Goal: Information Seeking & Learning: Learn about a topic

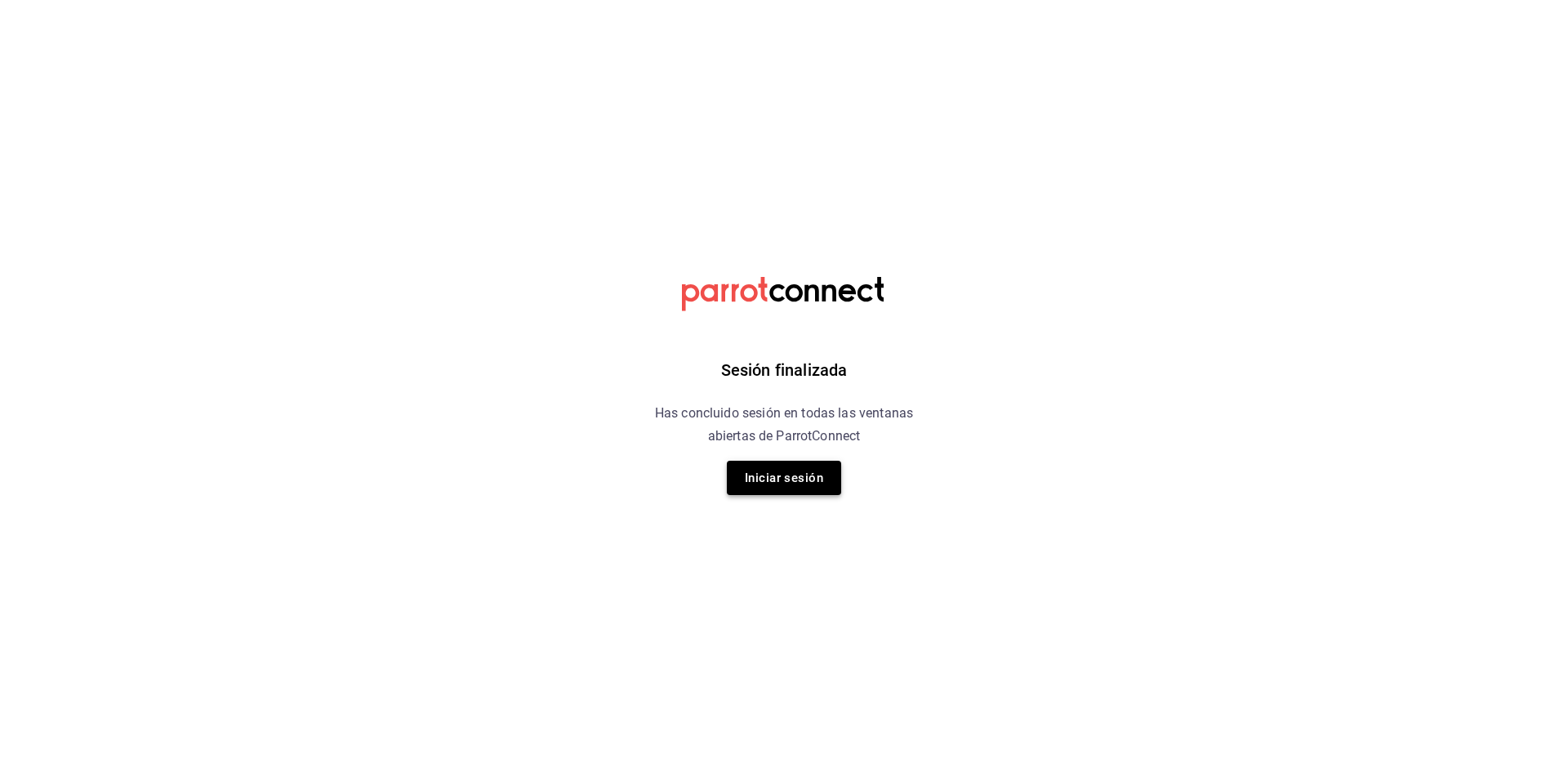
click at [791, 484] on button "Iniciar sesión" at bounding box center [784, 478] width 115 height 34
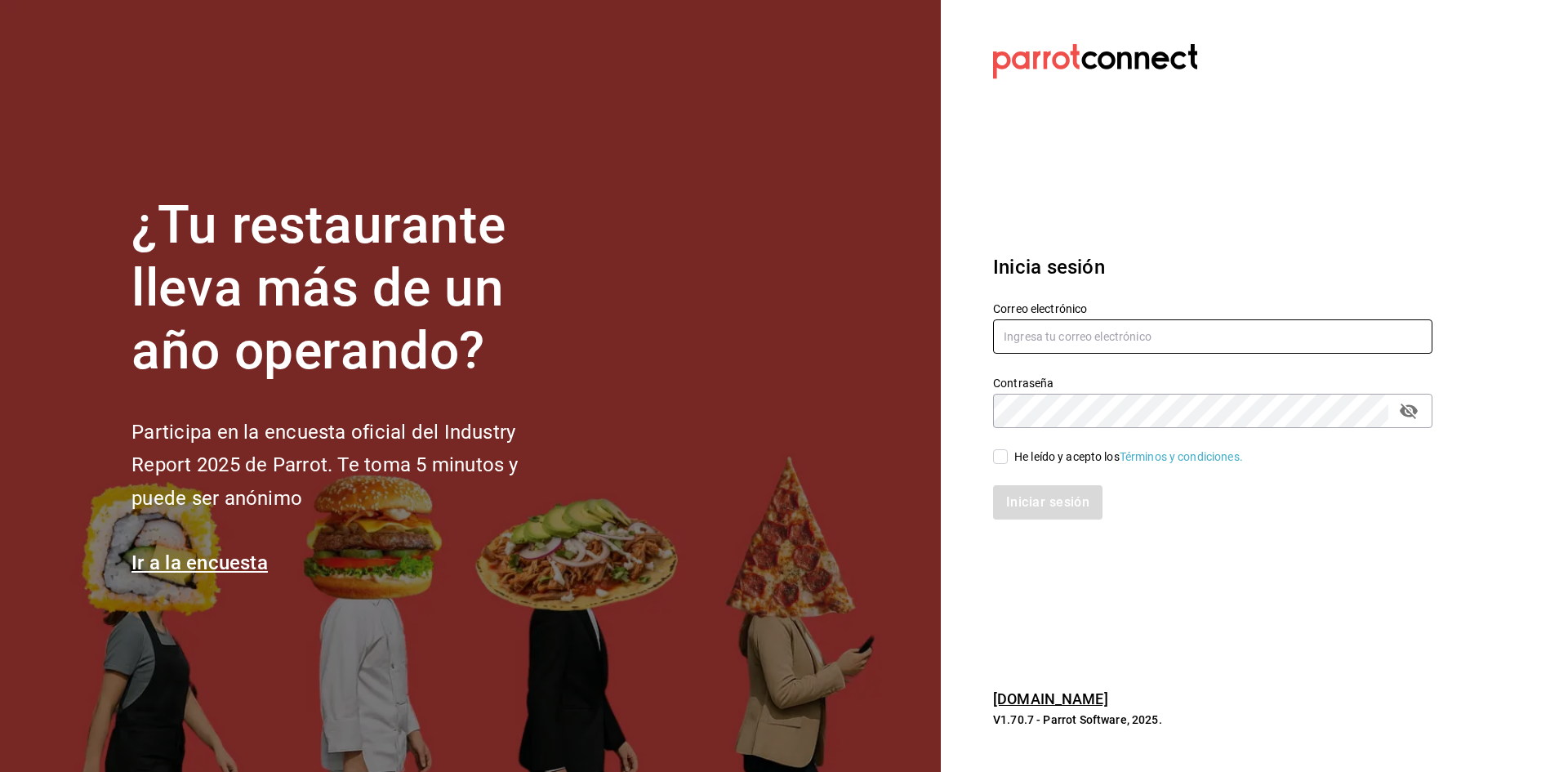
type input "erangel@caralmexico.com"
click at [1001, 459] on input "He leído y acepto los Términos y condiciones." at bounding box center [1001, 457] width 15 height 15
checkbox input "true"
click at [1024, 492] on button "Iniciar sesión" at bounding box center [1049, 502] width 111 height 34
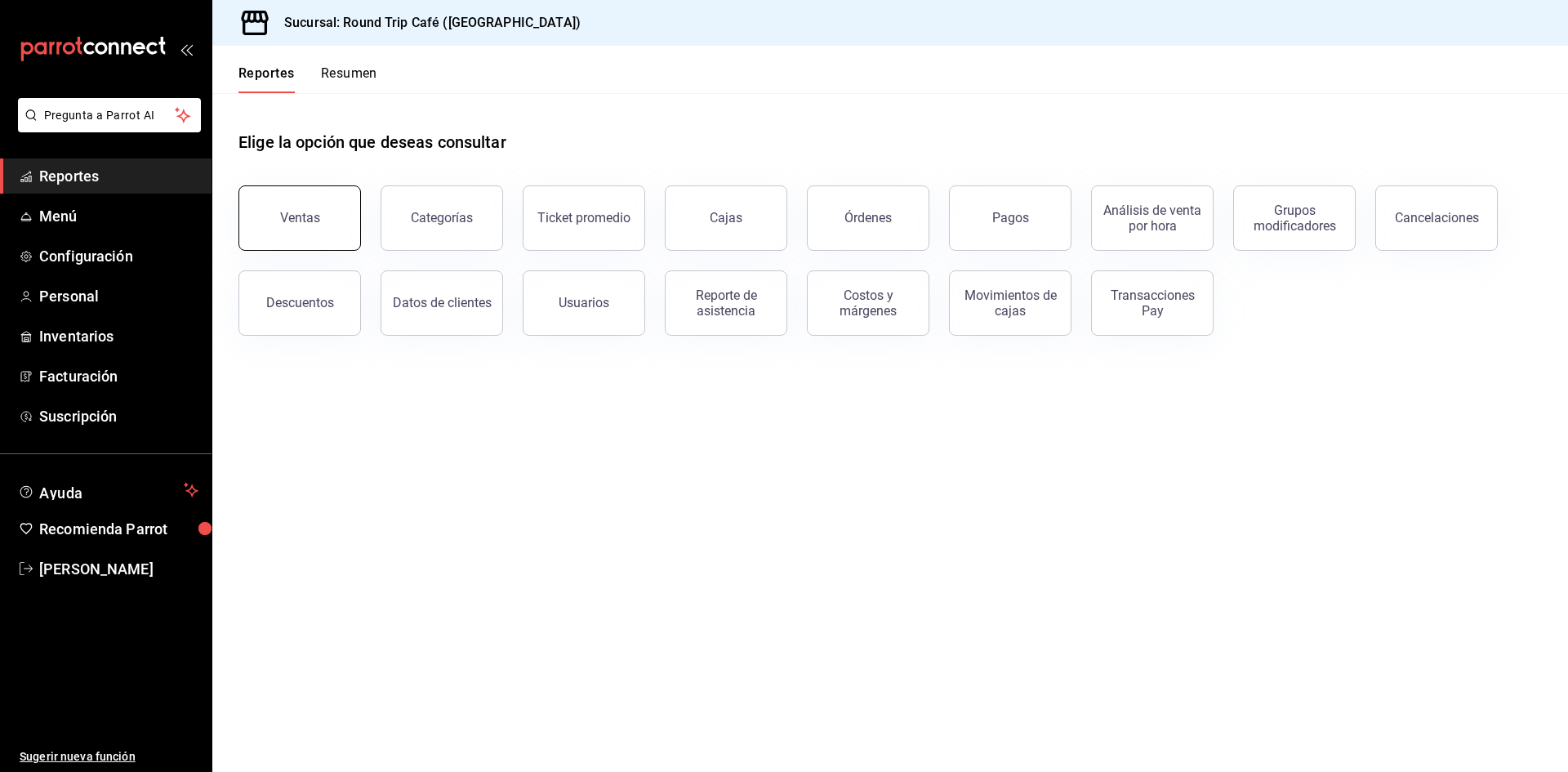
click at [270, 220] on button "Ventas" at bounding box center [300, 217] width 122 height 65
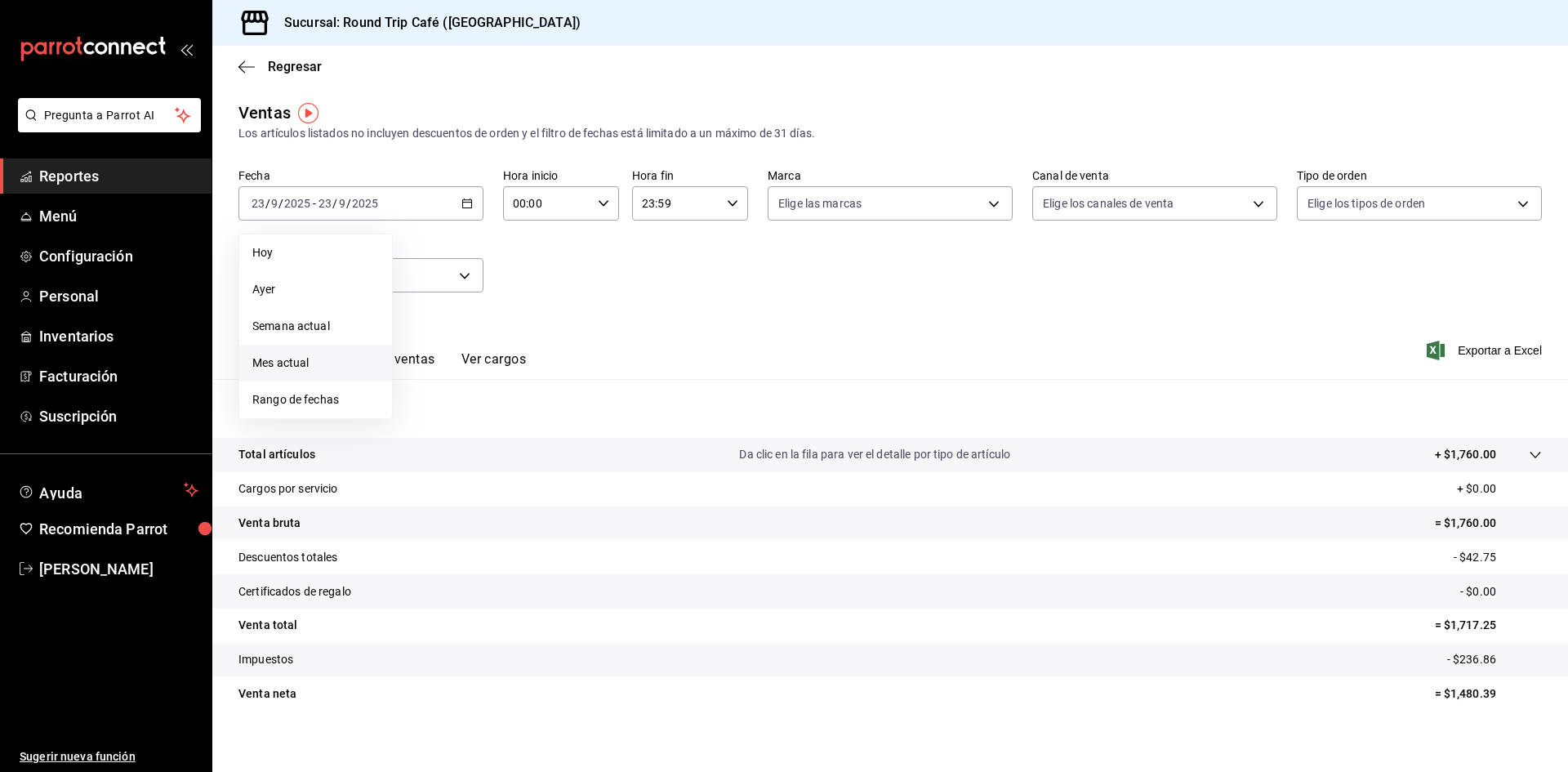
click at [282, 362] on span "Mes actual" at bounding box center [315, 363] width 127 height 17
click at [467, 204] on icon "button" at bounding box center [467, 203] width 11 height 11
click at [292, 400] on span "Rango de fechas" at bounding box center [315, 400] width 127 height 17
click at [571, 264] on icon "button" at bounding box center [572, 262] width 6 height 9
click at [542, 313] on abbr "1" at bounding box center [543, 312] width 6 height 11
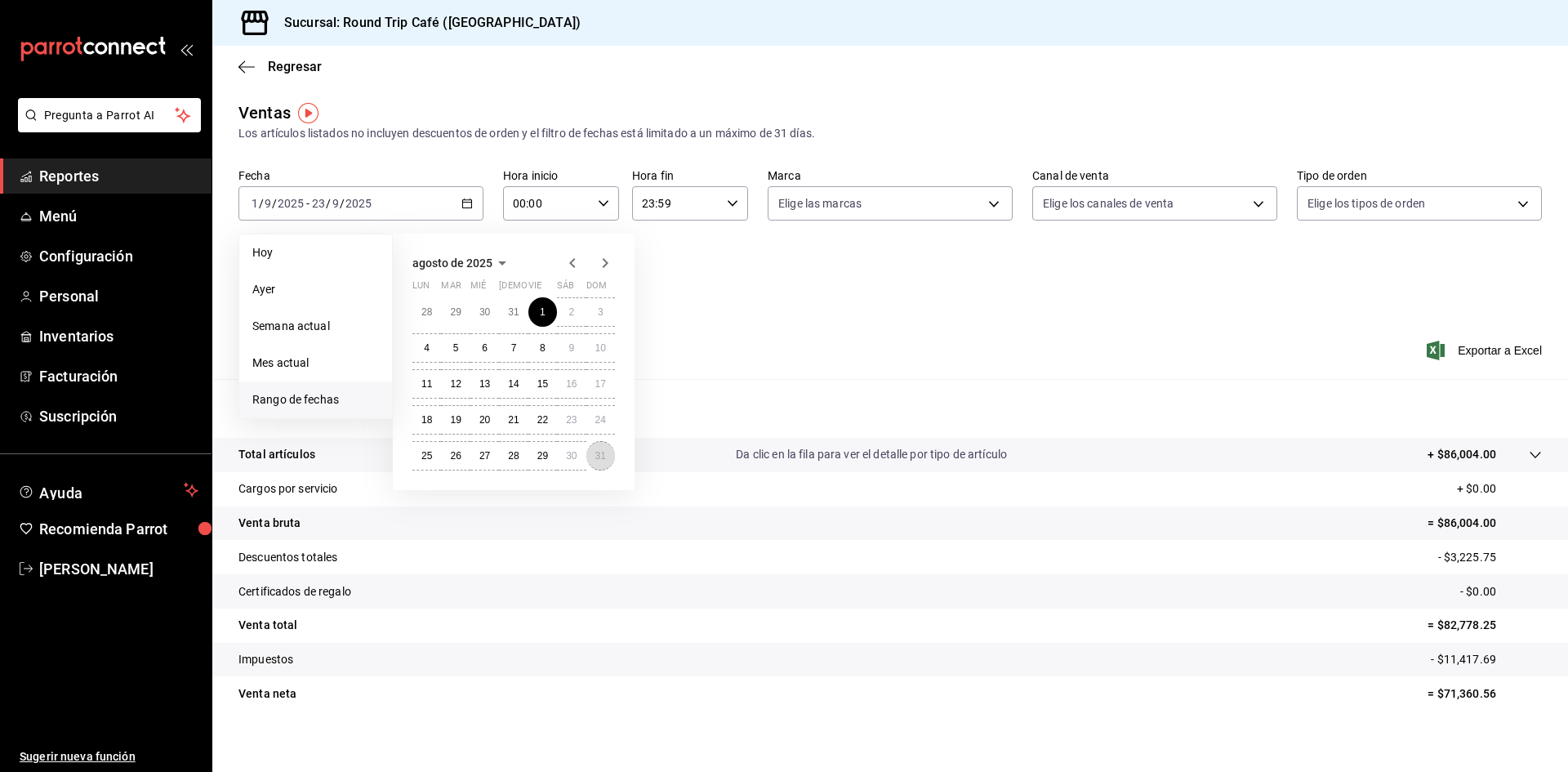
click at [595, 452] on abbr "31" at bounding box center [600, 456] width 10 height 11
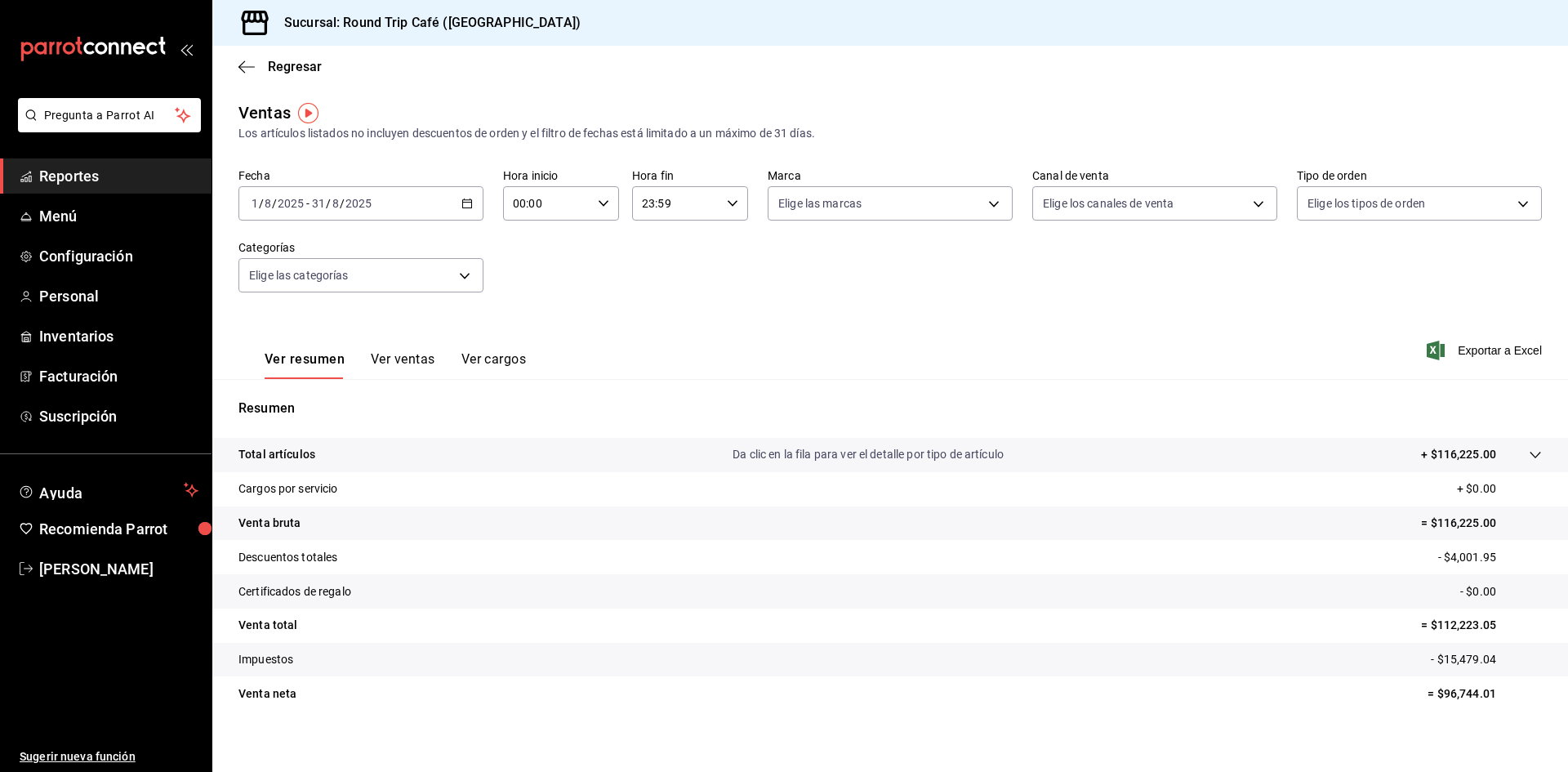
click at [469, 198] on \(Stroke\) "button" at bounding box center [469, 198] width 1 height 1
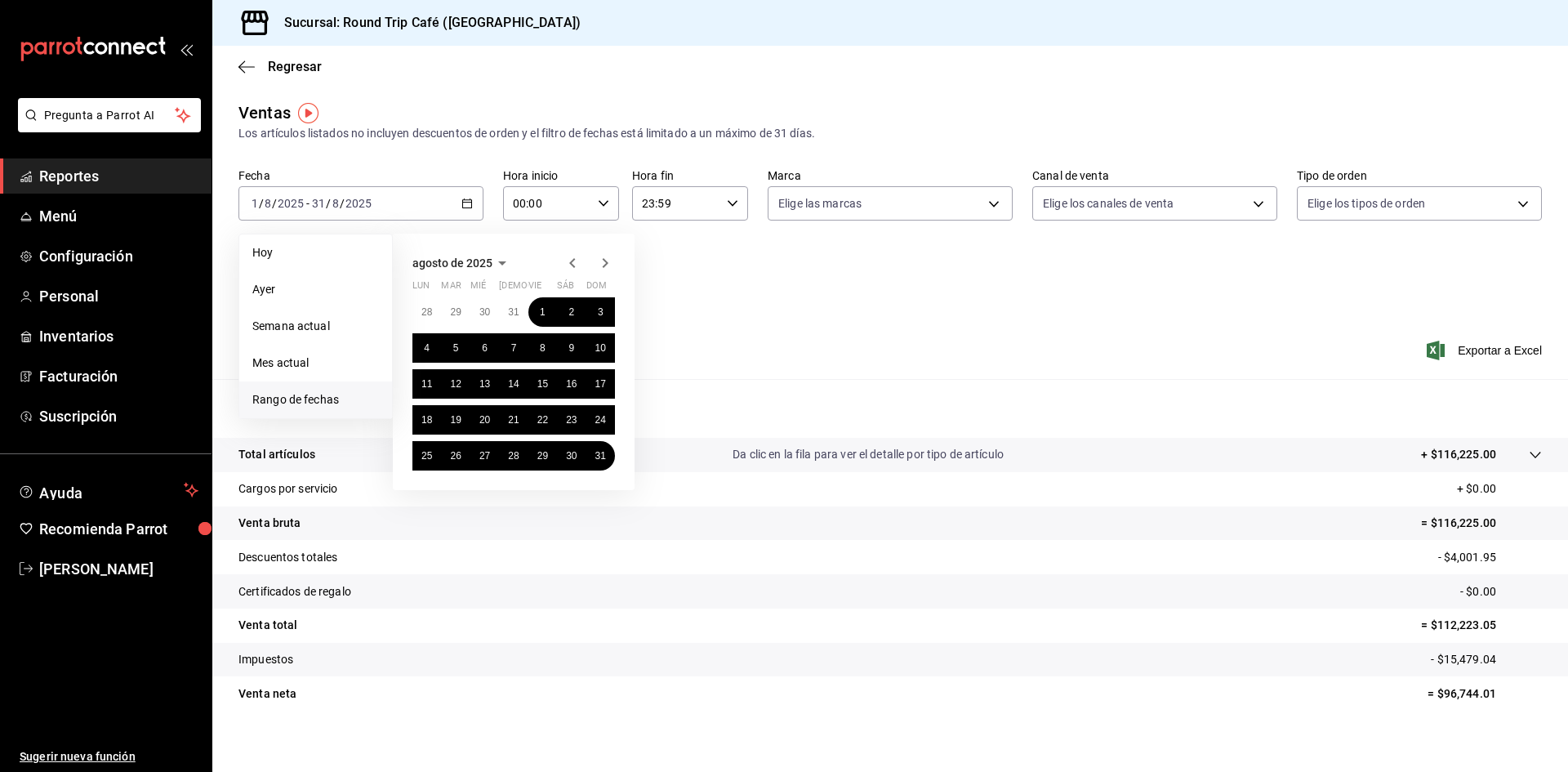
click at [608, 262] on icon "button" at bounding box center [606, 262] width 6 height 9
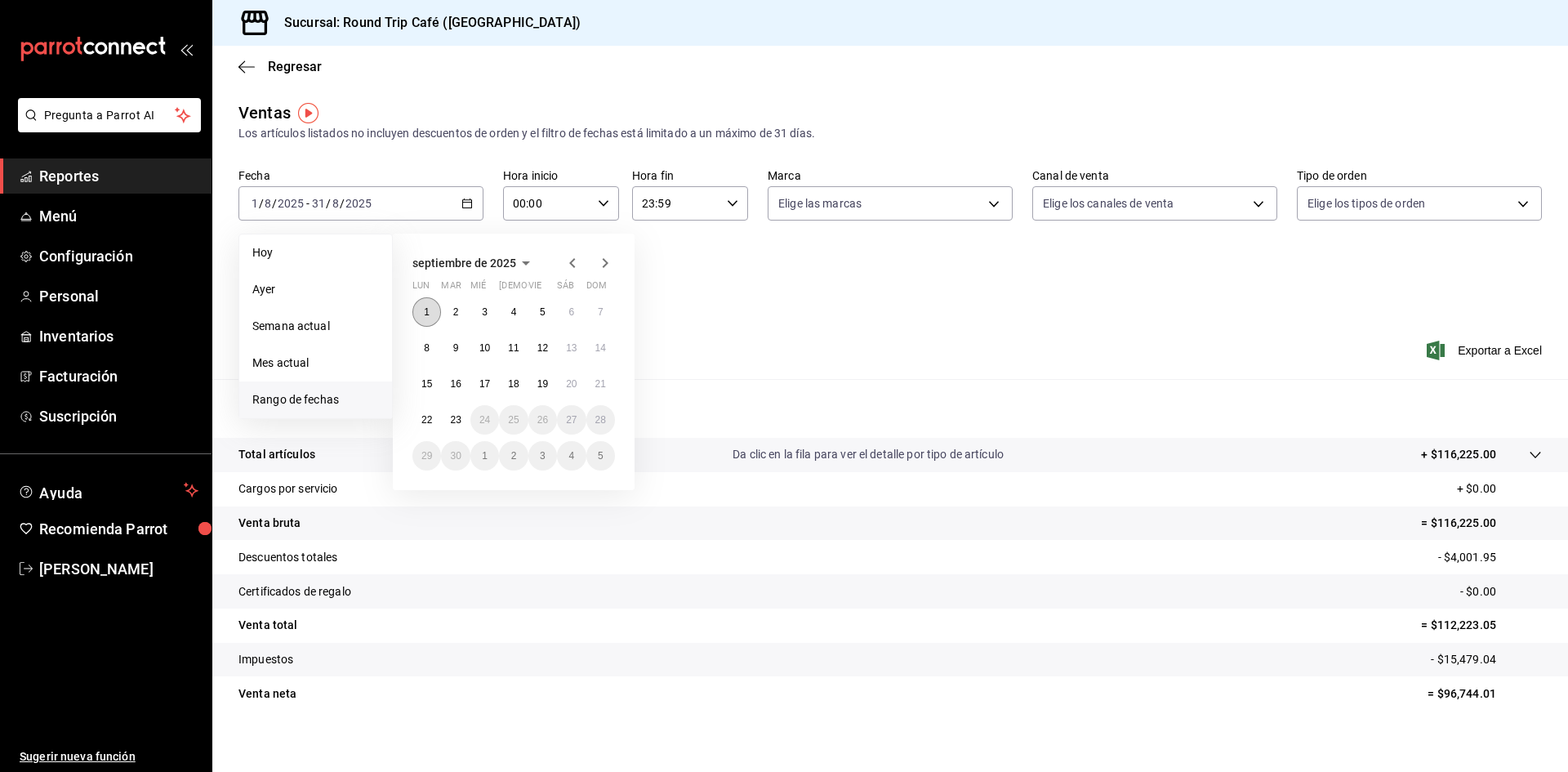
click at [424, 311] on abbr "1" at bounding box center [427, 312] width 6 height 11
click at [418, 416] on button "22" at bounding box center [427, 419] width 28 height 29
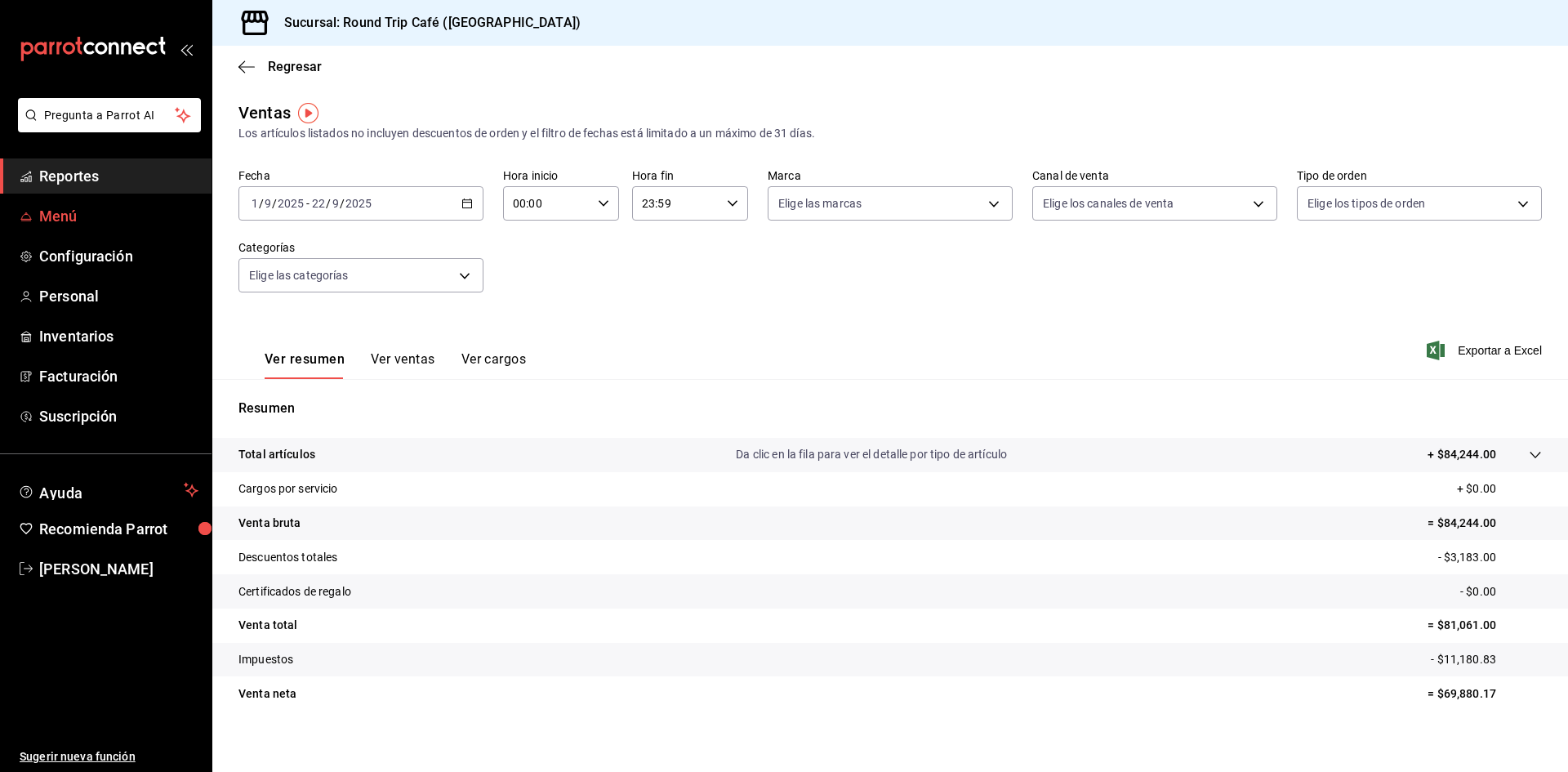
click at [71, 218] on span "Menú" at bounding box center [119, 215] width 159 height 22
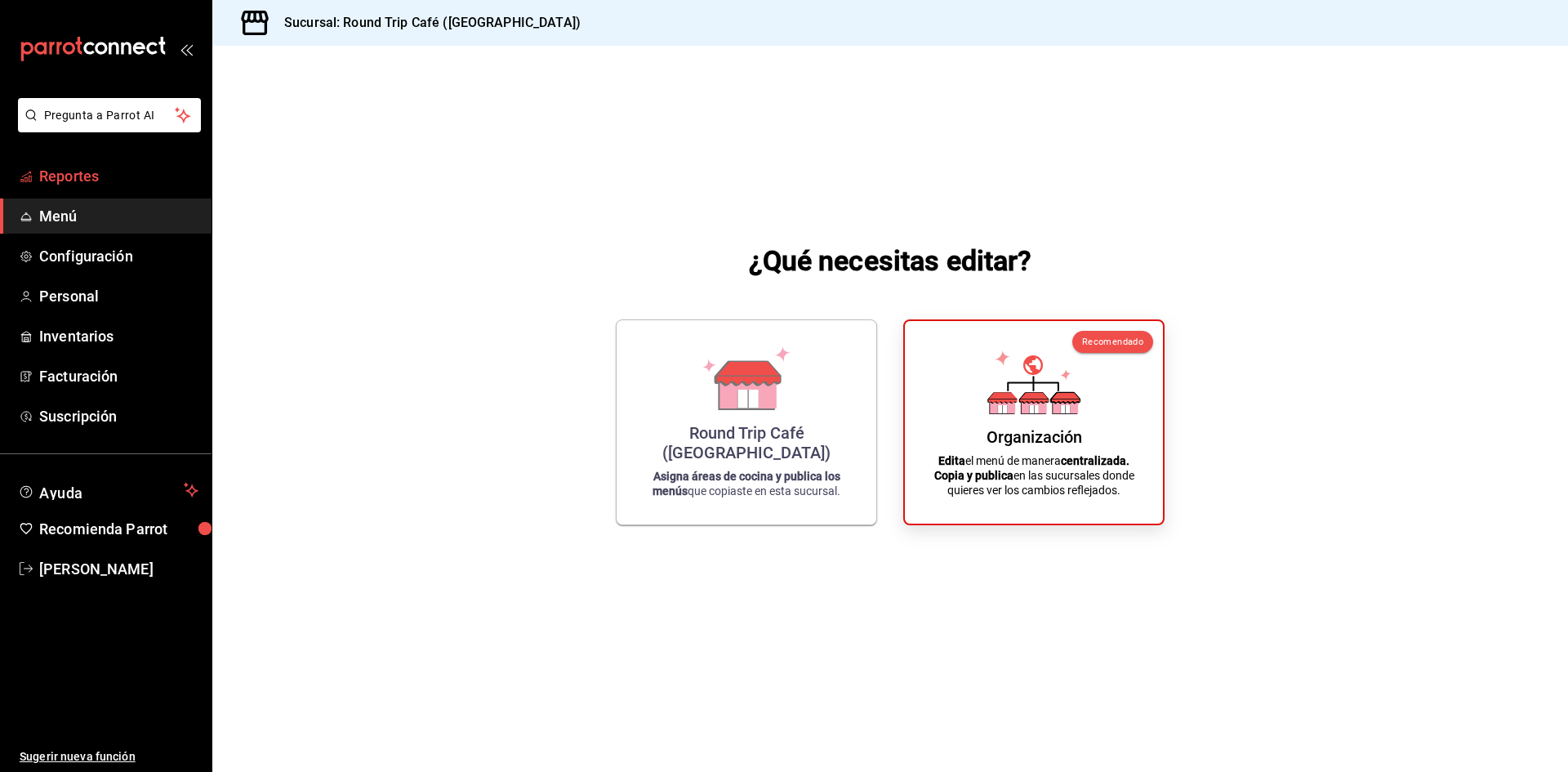
click at [59, 180] on span "Reportes" at bounding box center [119, 175] width 159 height 22
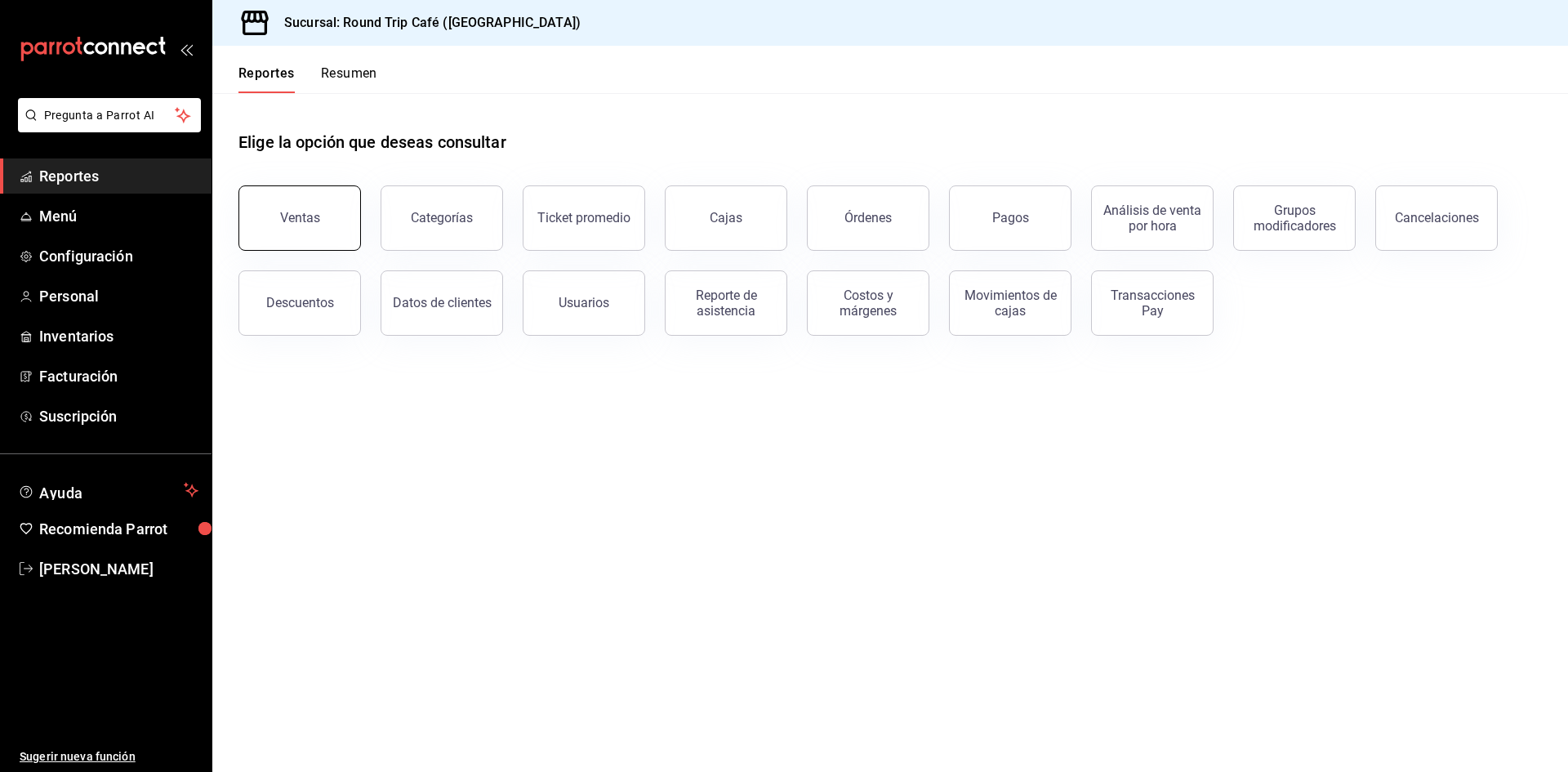
click at [291, 216] on div "Ventas" at bounding box center [300, 217] width 40 height 16
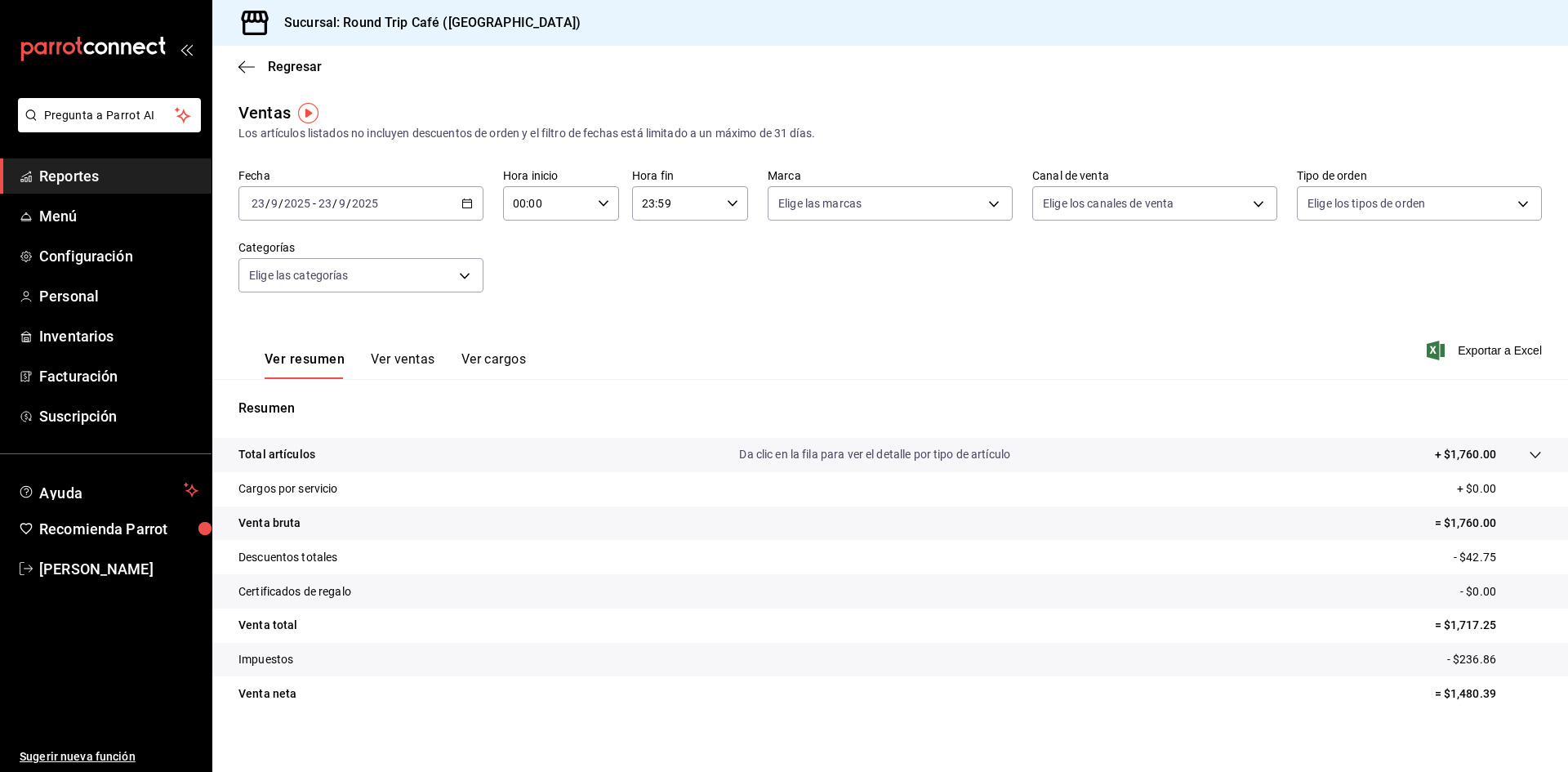
click at [103, 177] on span "Reportes" at bounding box center [119, 175] width 159 height 22
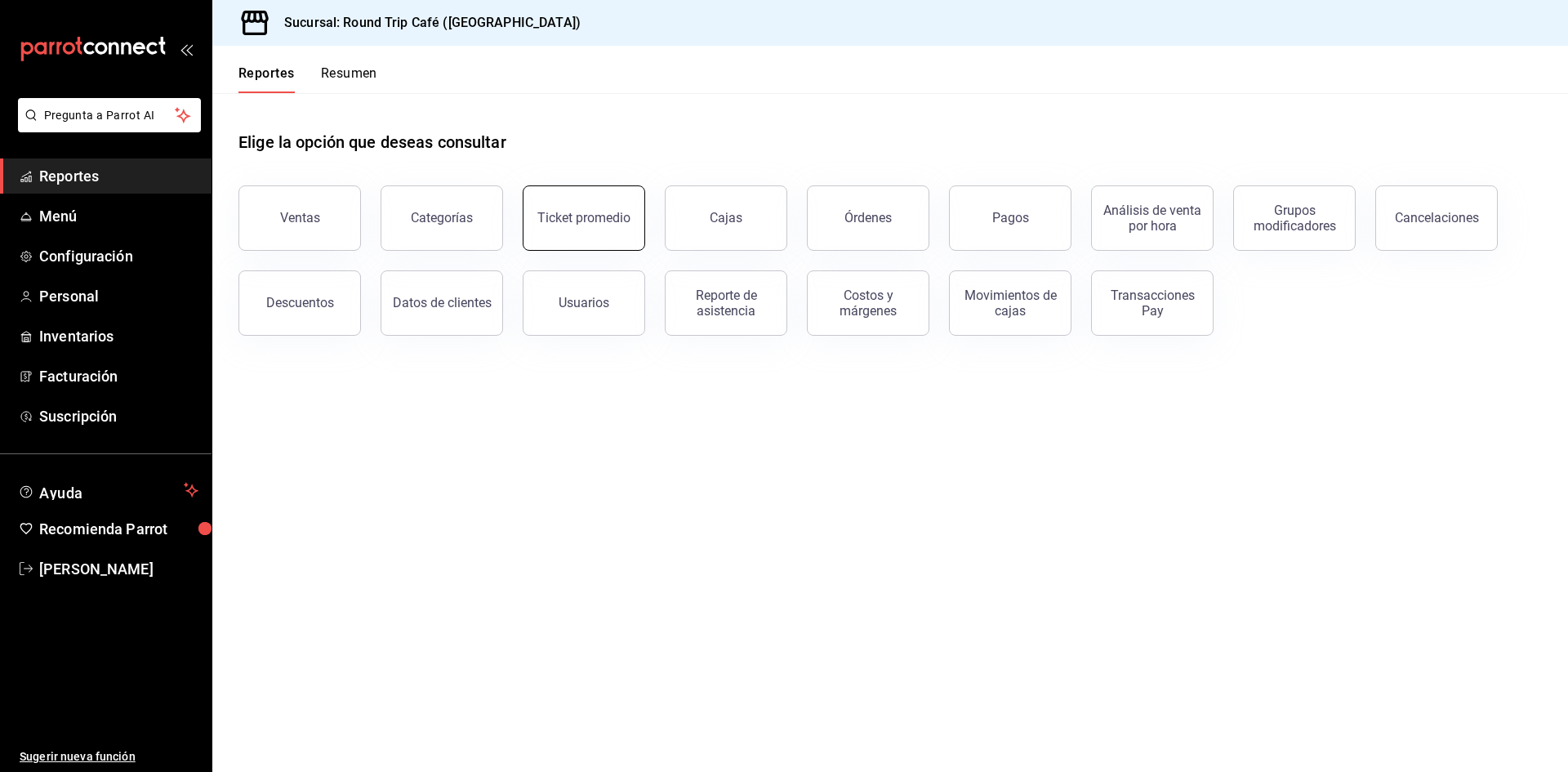
click at [582, 213] on div "Ticket promedio" at bounding box center [583, 217] width 93 height 16
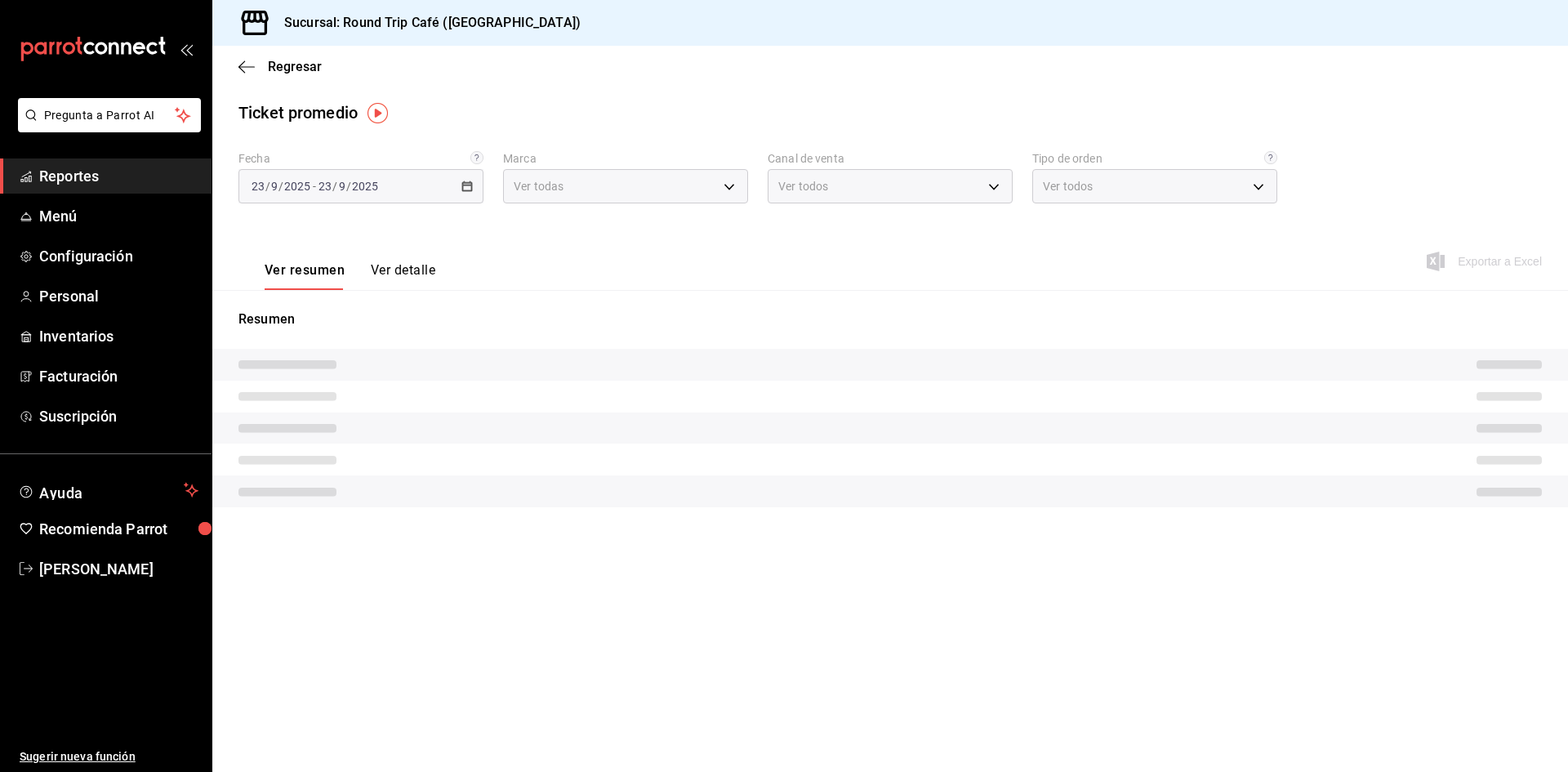
type input "89fa9395-ddff-42ed-a012-c70cfa9c47f1"
type input "PARROT,UBER_EATS,RAPPI,DIDI_FOOD,ONLINE"
type input "c9fb177b-bdb8-4992-9845-b23bc719a5be,EXTERNAL"
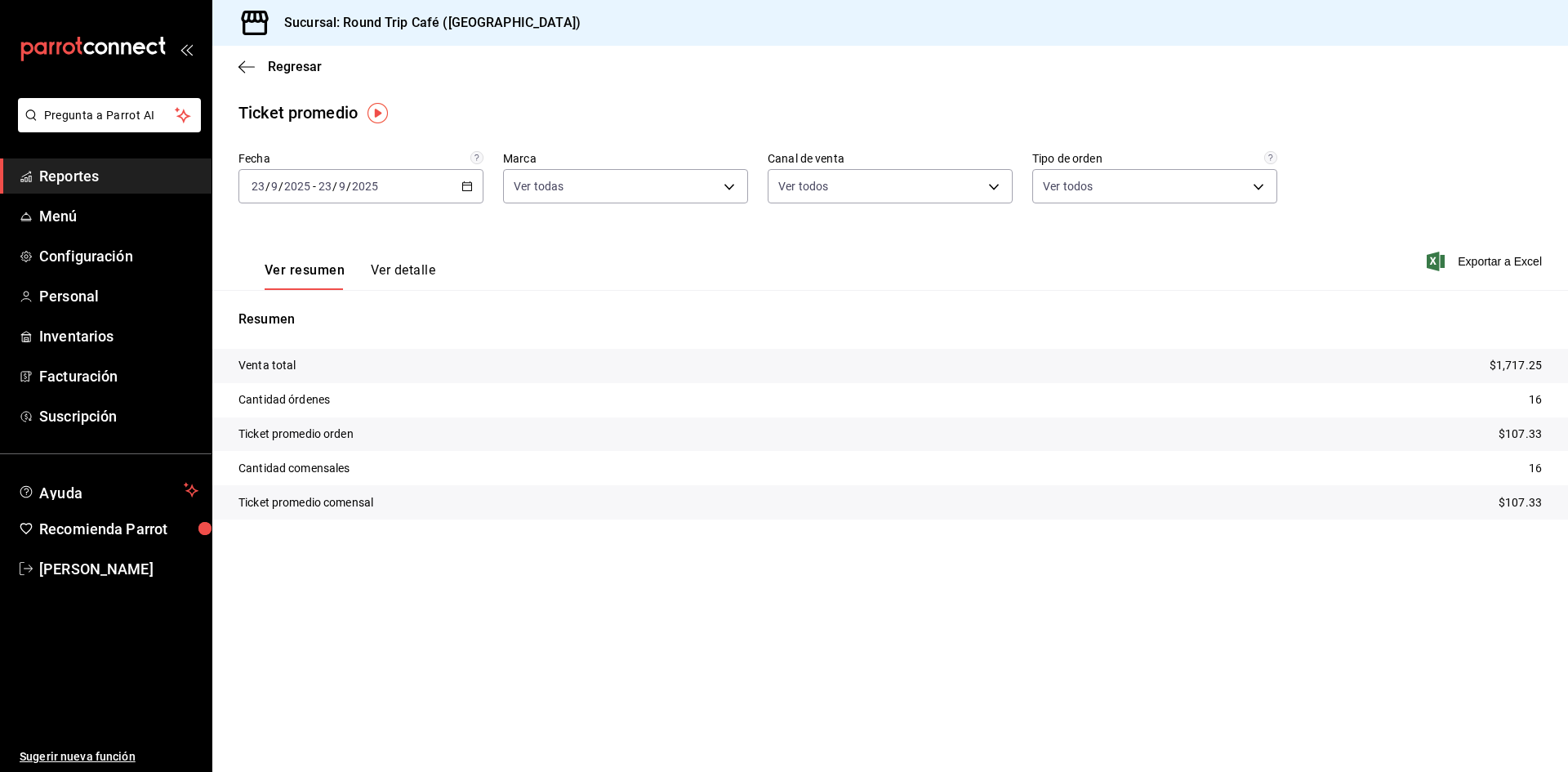
click at [469, 187] on icon "button" at bounding box center [467, 186] width 11 height 11
click at [292, 339] on span "Mes actual" at bounding box center [315, 346] width 127 height 17
click at [413, 264] on button "Ver detalle" at bounding box center [403, 276] width 65 height 28
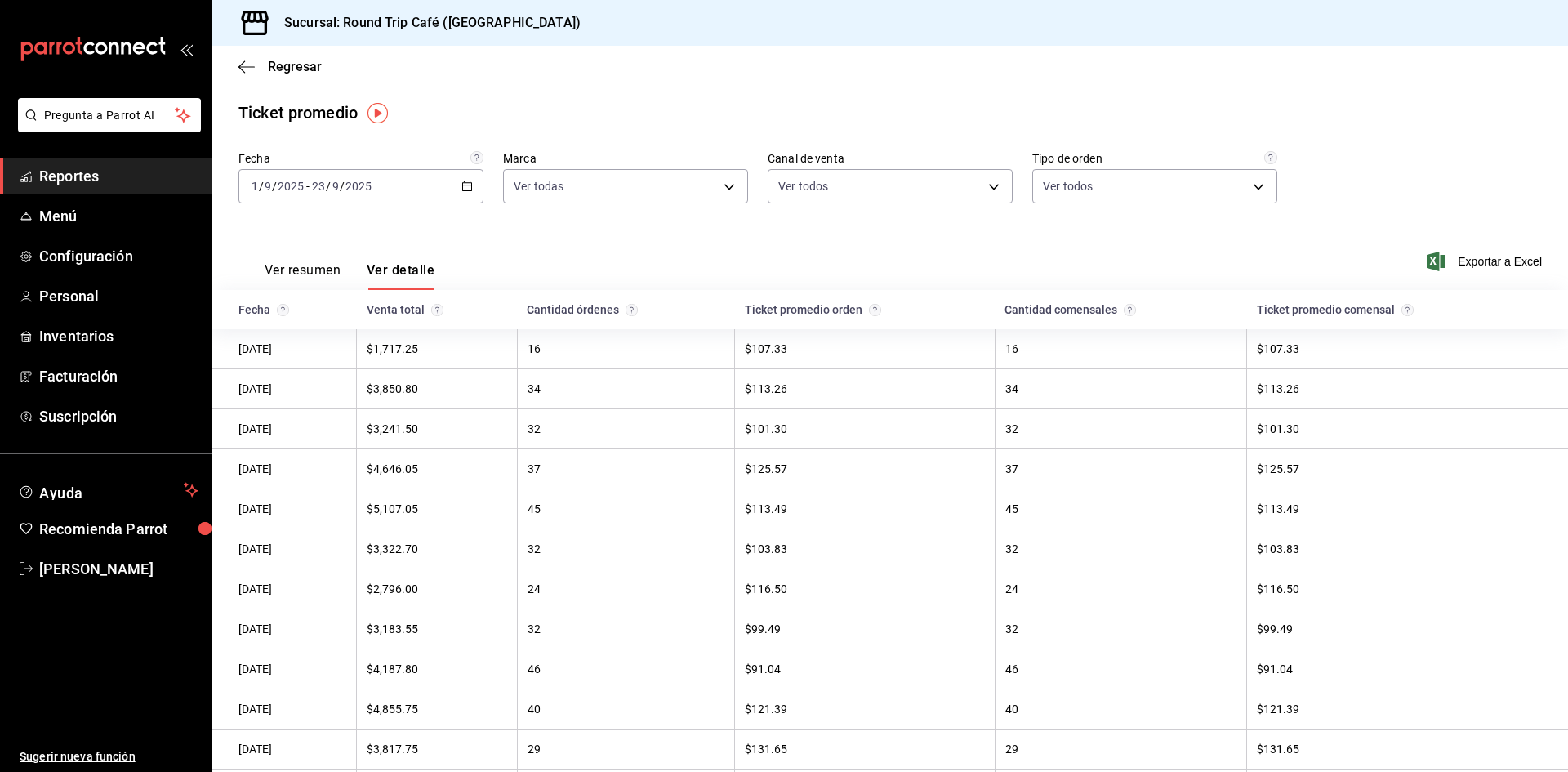
click at [283, 266] on button "Ver resumen" at bounding box center [302, 276] width 76 height 28
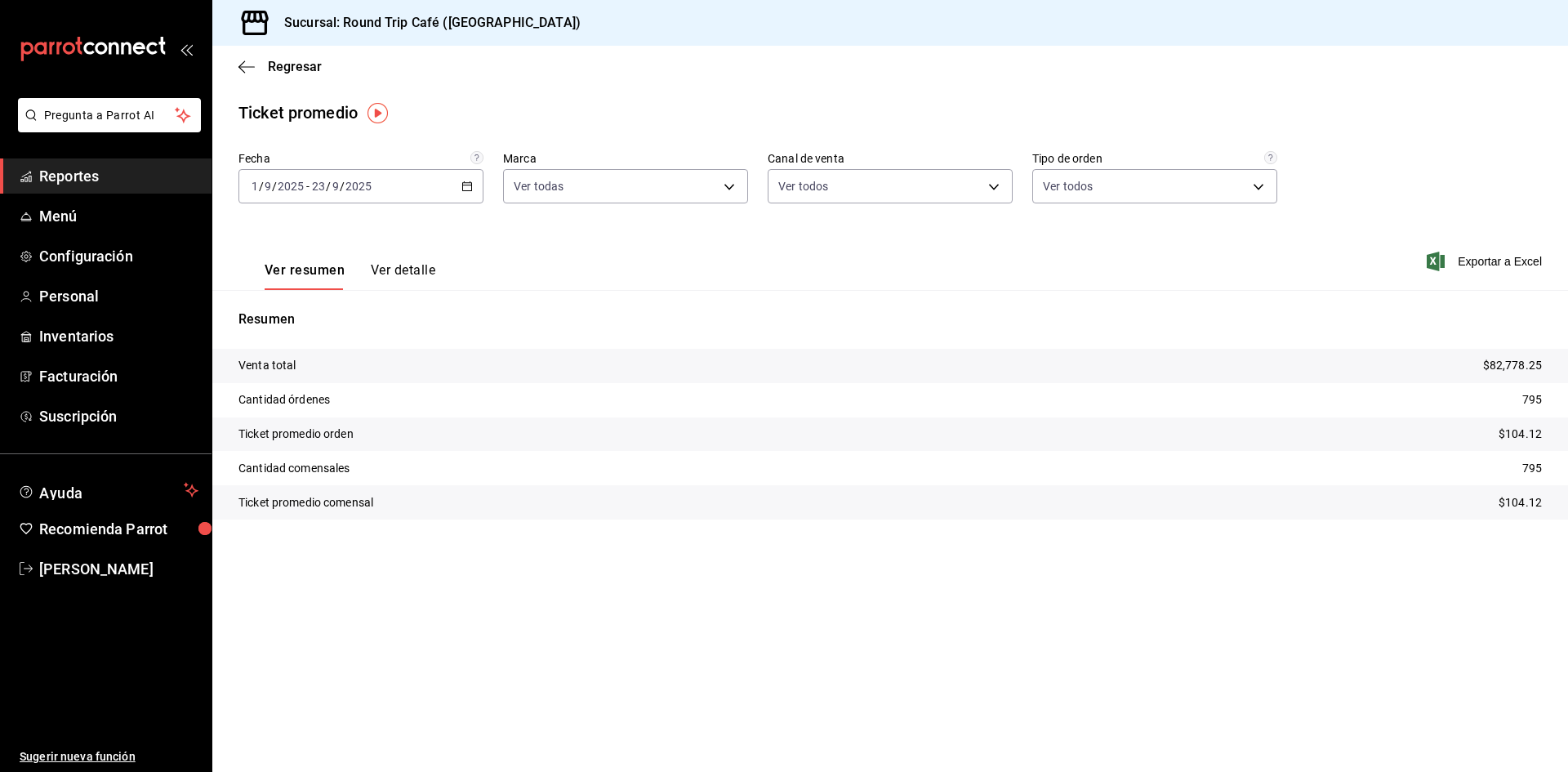
click at [467, 182] on icon "button" at bounding box center [467, 186] width 11 height 11
click at [297, 375] on span "Rango de fechas" at bounding box center [315, 383] width 127 height 17
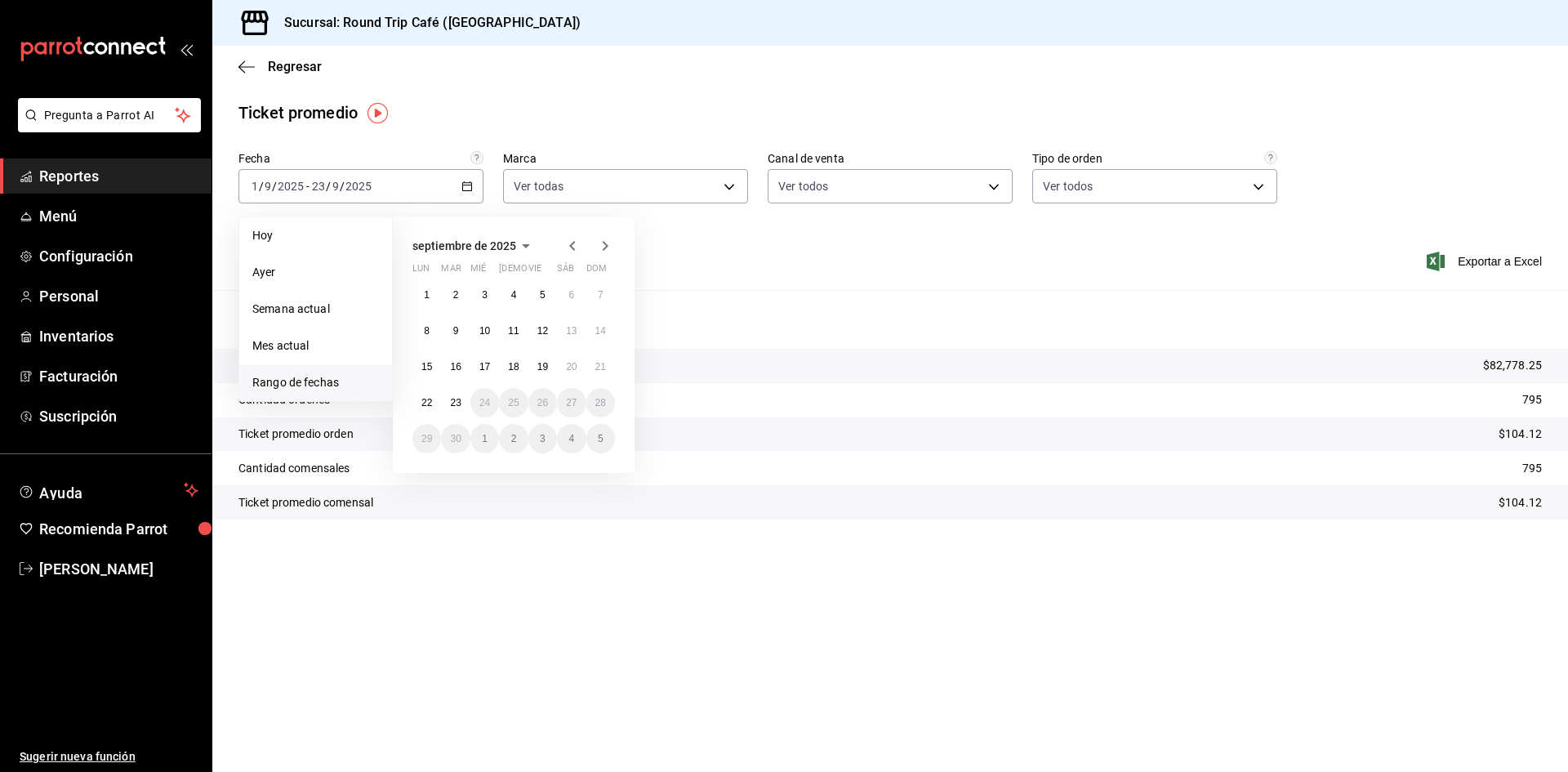
click at [568, 246] on icon "button" at bounding box center [572, 245] width 20 height 20
click at [543, 289] on abbr "1" at bounding box center [543, 294] width 6 height 11
click at [599, 442] on abbr "31" at bounding box center [600, 438] width 10 height 11
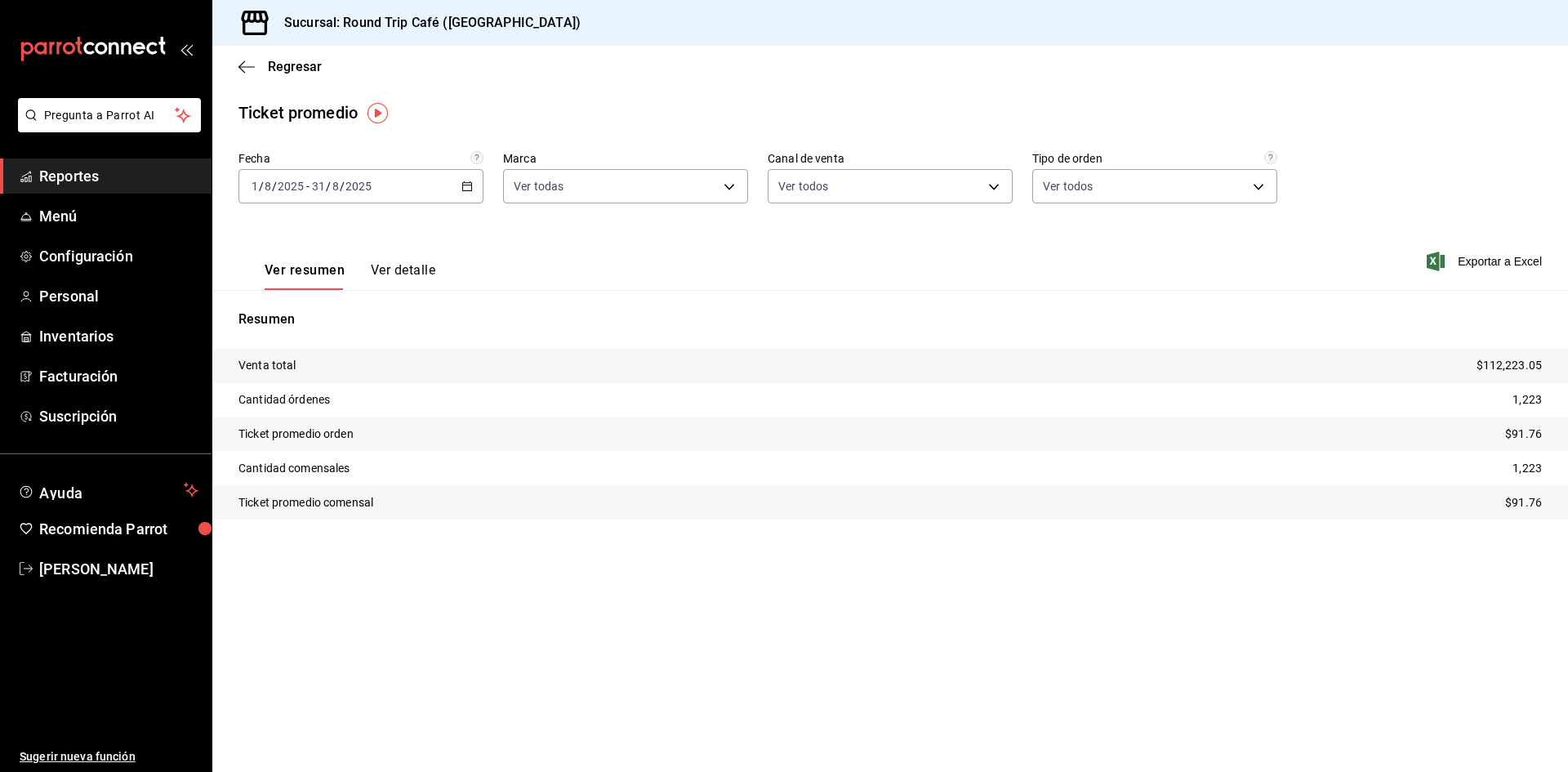
click at [72, 182] on span "Reportes" at bounding box center [119, 175] width 159 height 22
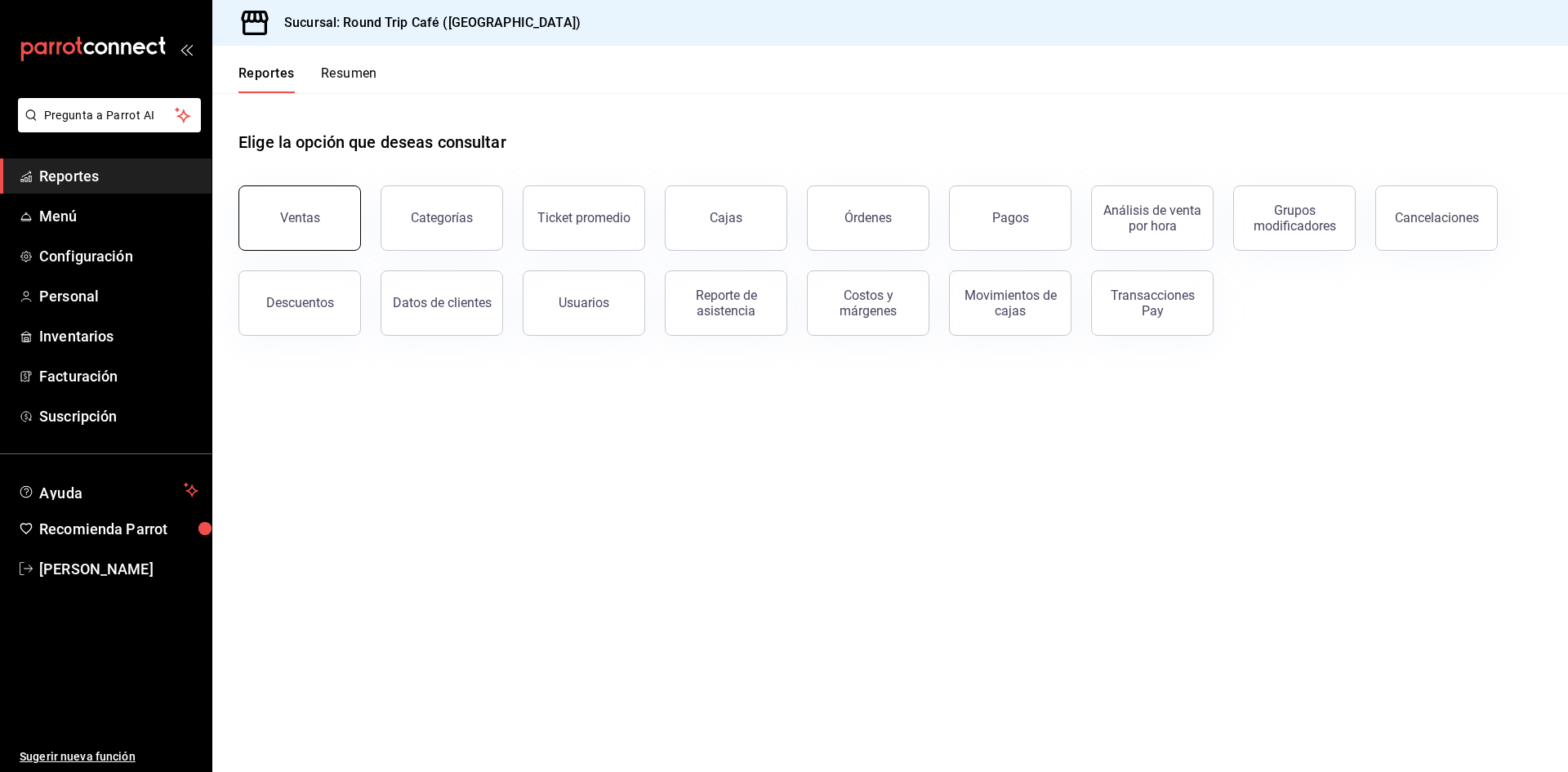
click at [308, 213] on div "Ventas" at bounding box center [300, 217] width 40 height 16
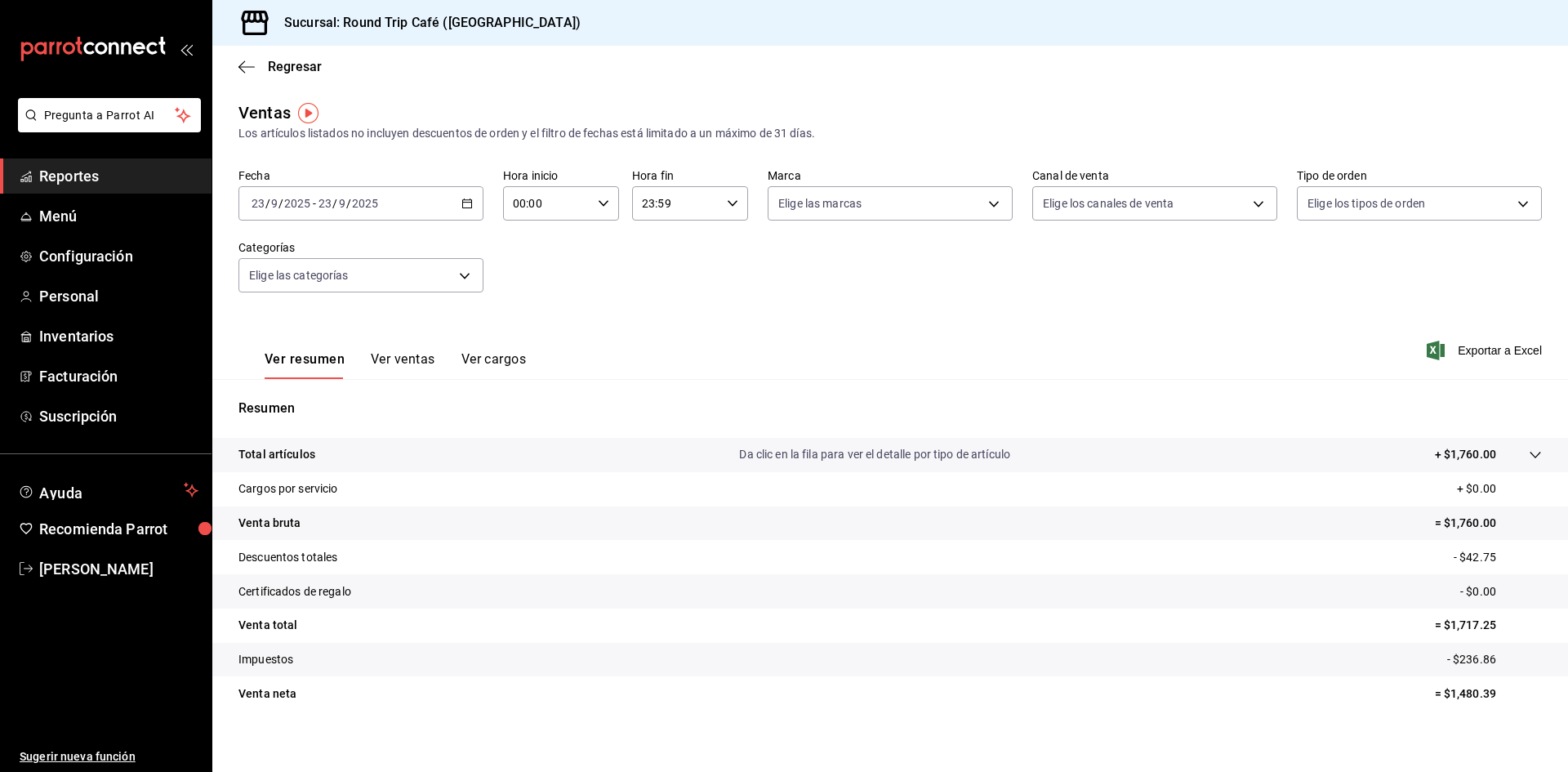
click at [463, 203] on icon "button" at bounding box center [467, 203] width 11 height 11
click at [405, 269] on body "Pregunta a Parrot AI Reportes Menú Configuración Personal Inventarios Facturaci…" at bounding box center [784, 386] width 1568 height 772
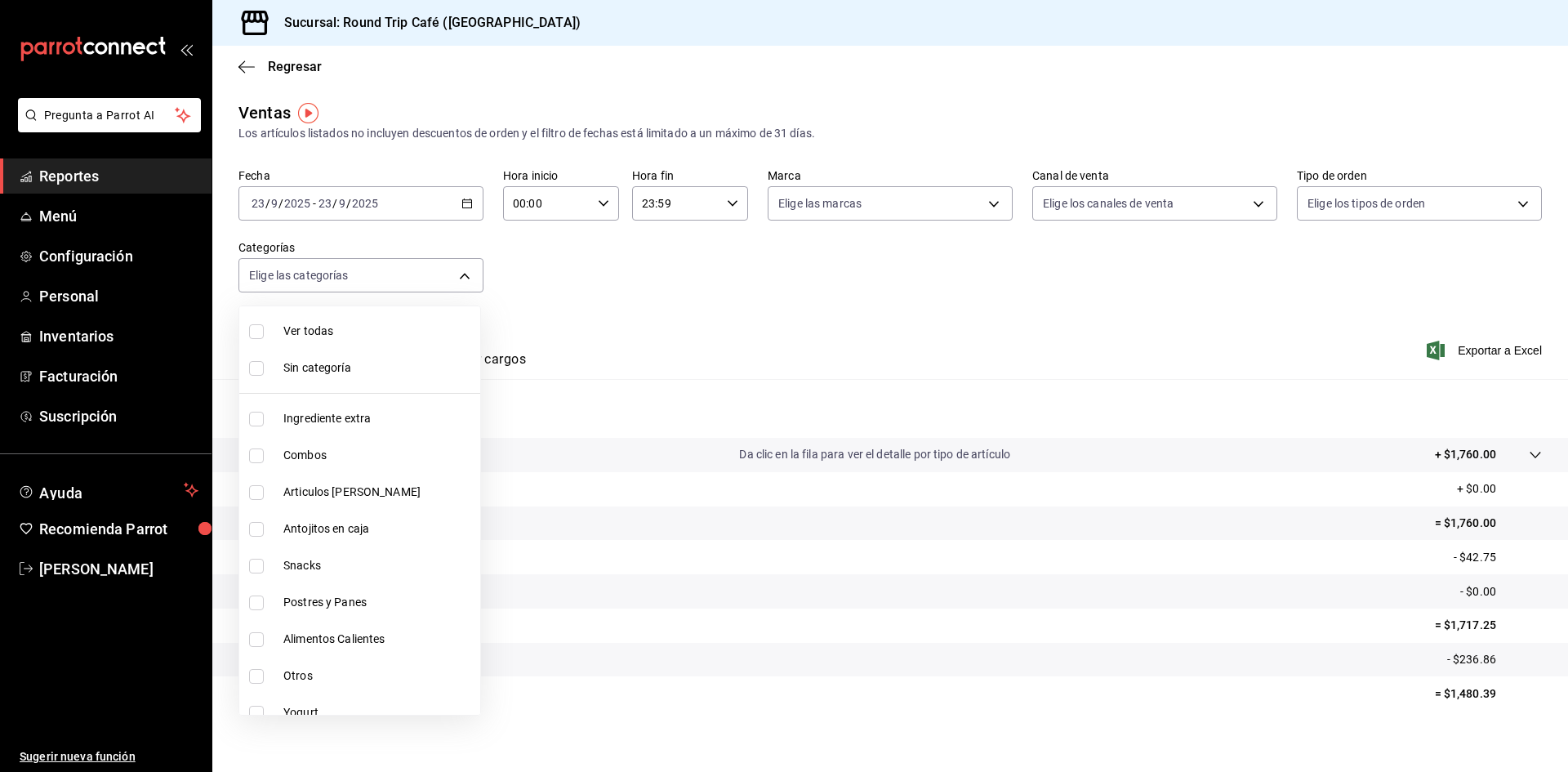
drag, startPoint x: 726, startPoint y: 282, endPoint x: 387, endPoint y: 233, distance: 342.5
click at [725, 282] on div at bounding box center [784, 386] width 1568 height 772
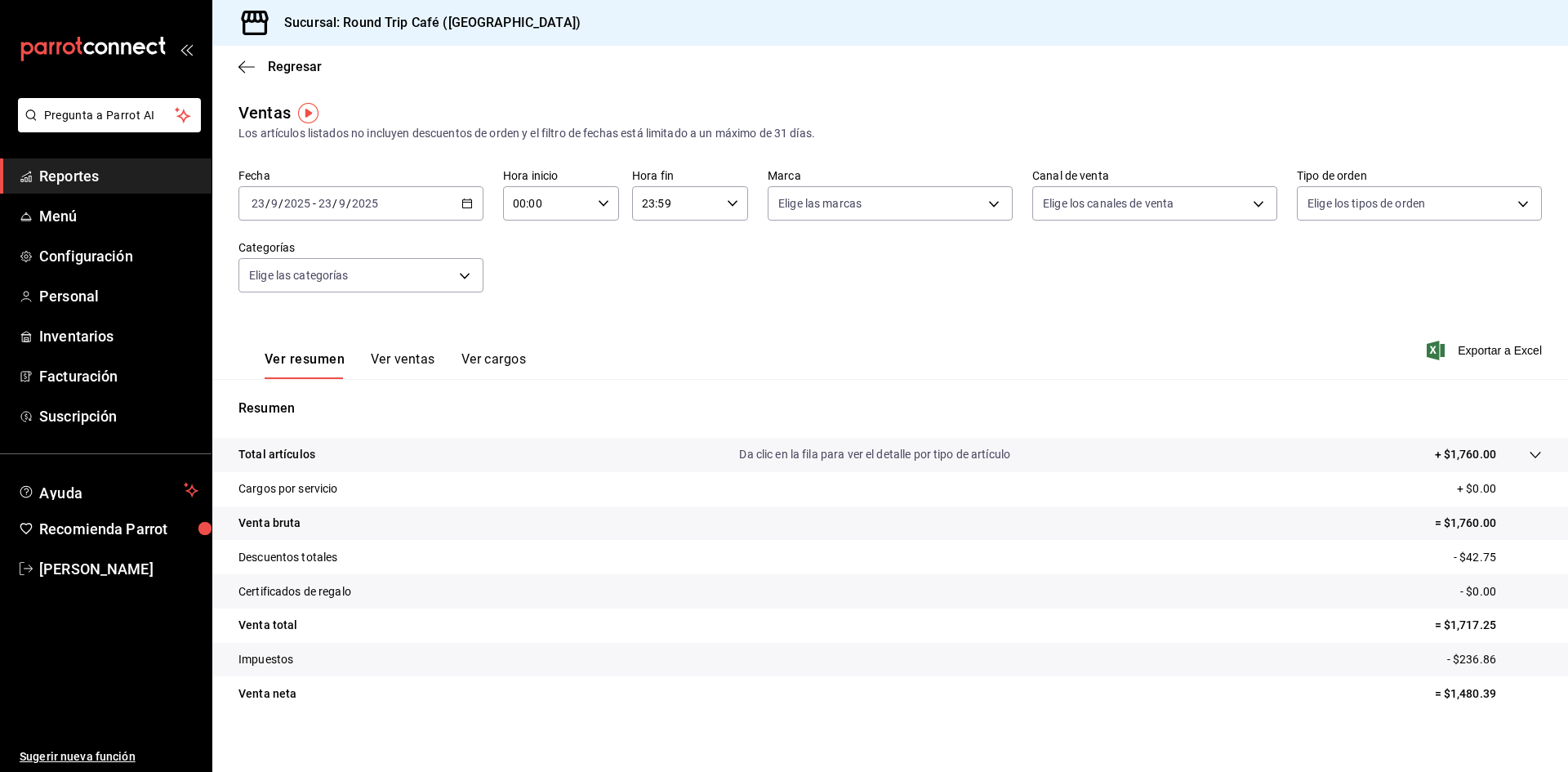
click at [96, 178] on span "Reportes" at bounding box center [119, 175] width 159 height 22
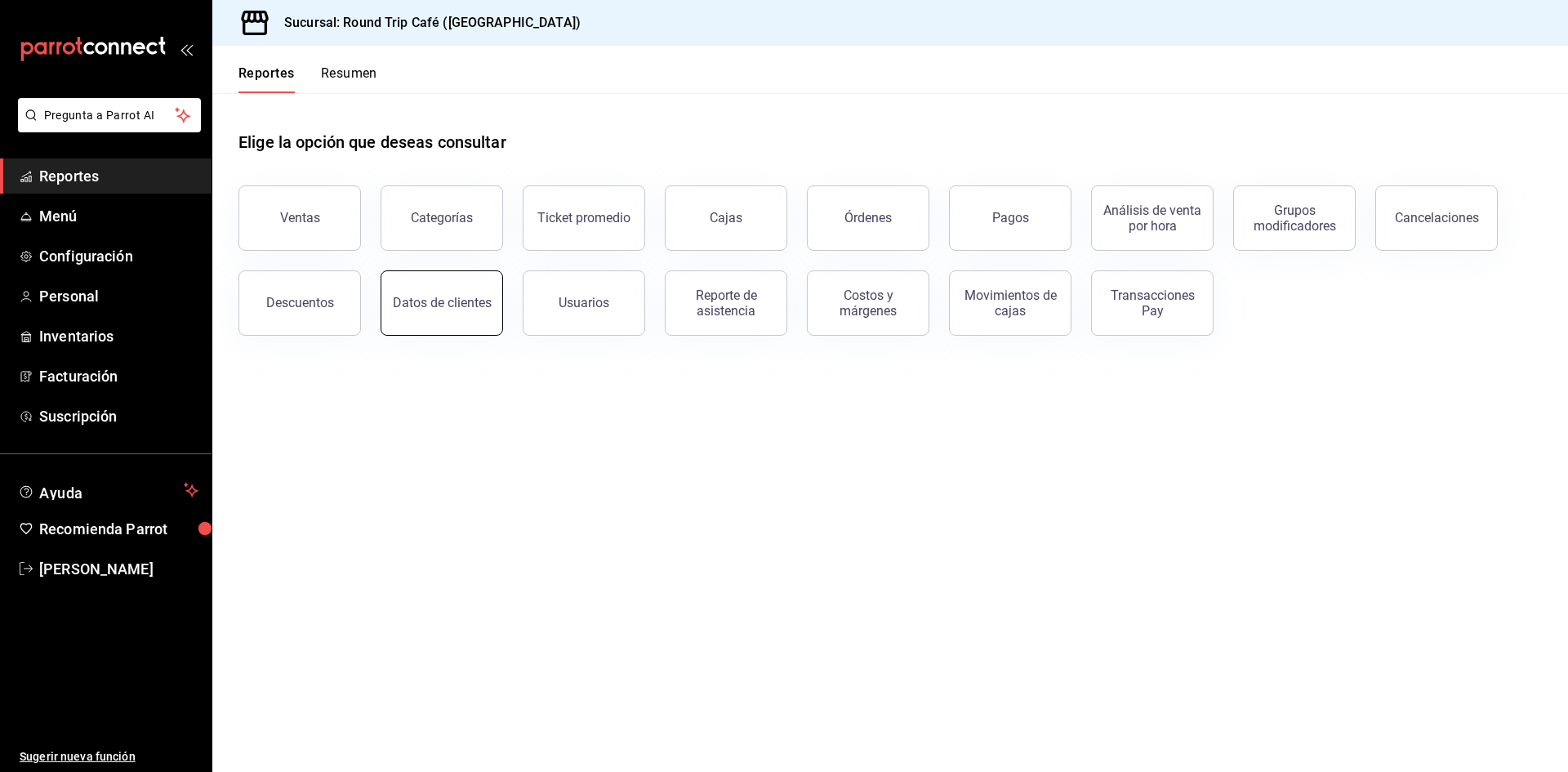
click at [444, 301] on div "Datos de clientes" at bounding box center [442, 303] width 99 height 16
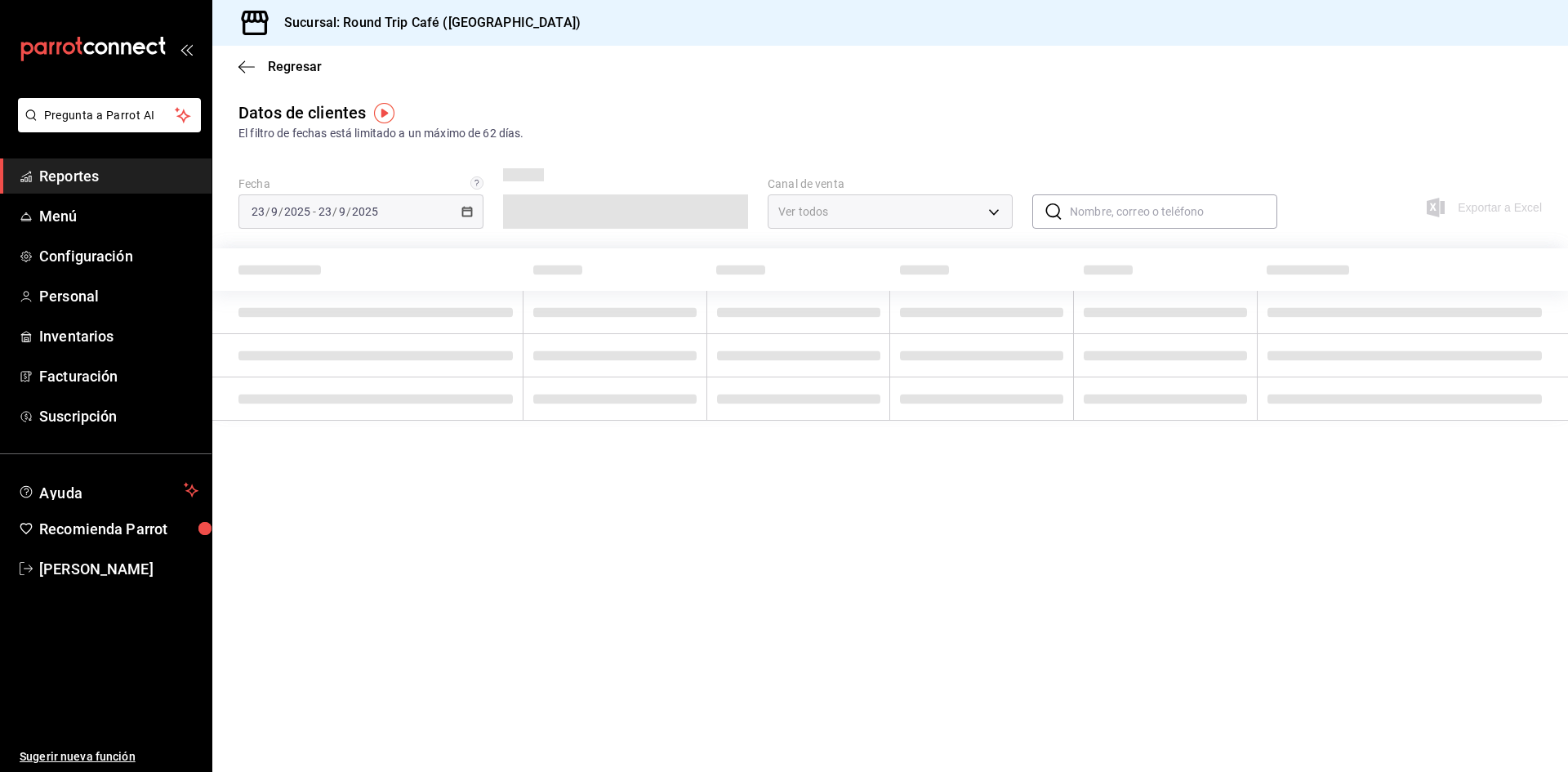
type input "PARROT,DIDI_FOOD,ONLINE"
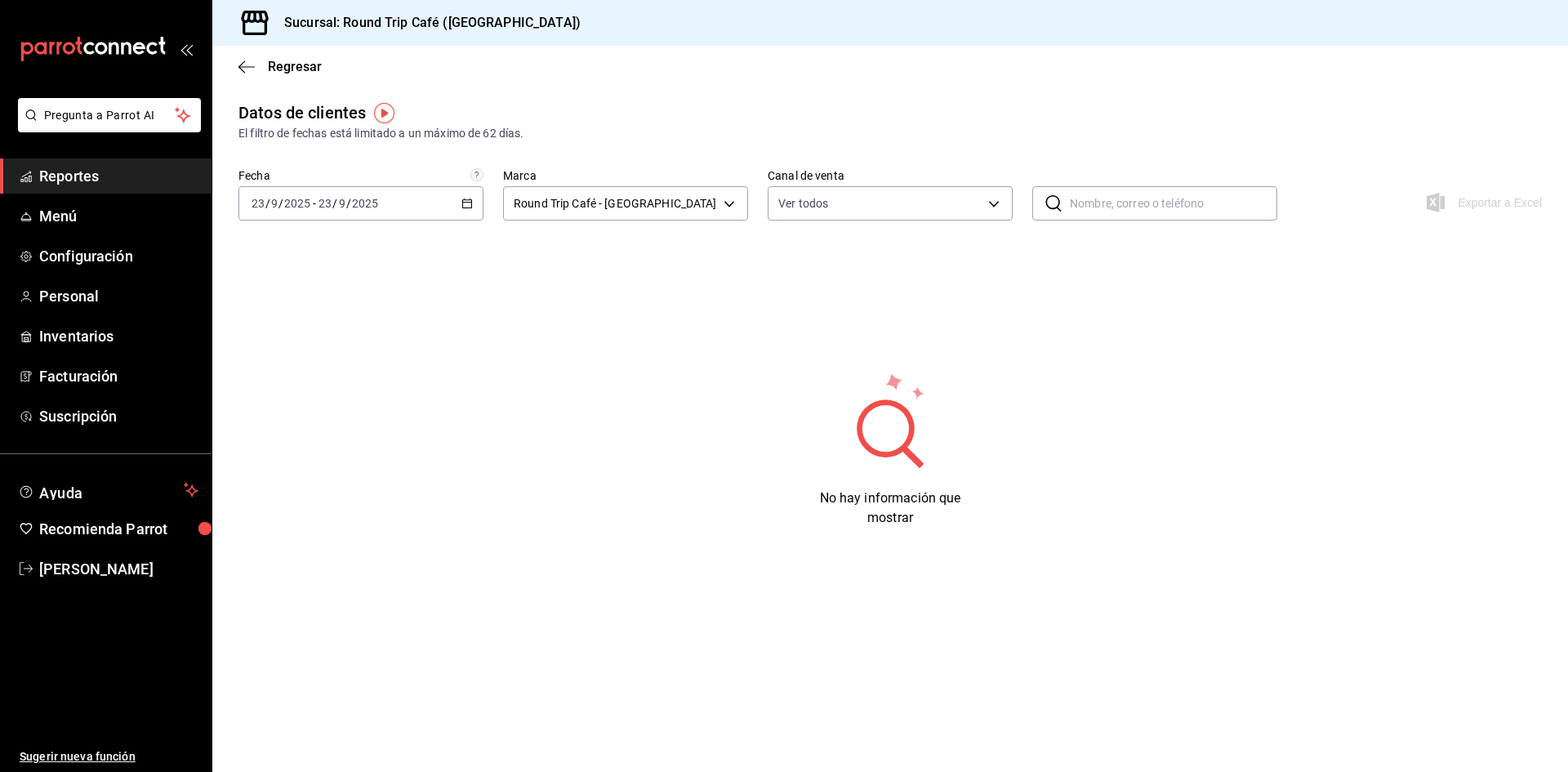
click at [99, 178] on span "Reportes" at bounding box center [119, 175] width 159 height 22
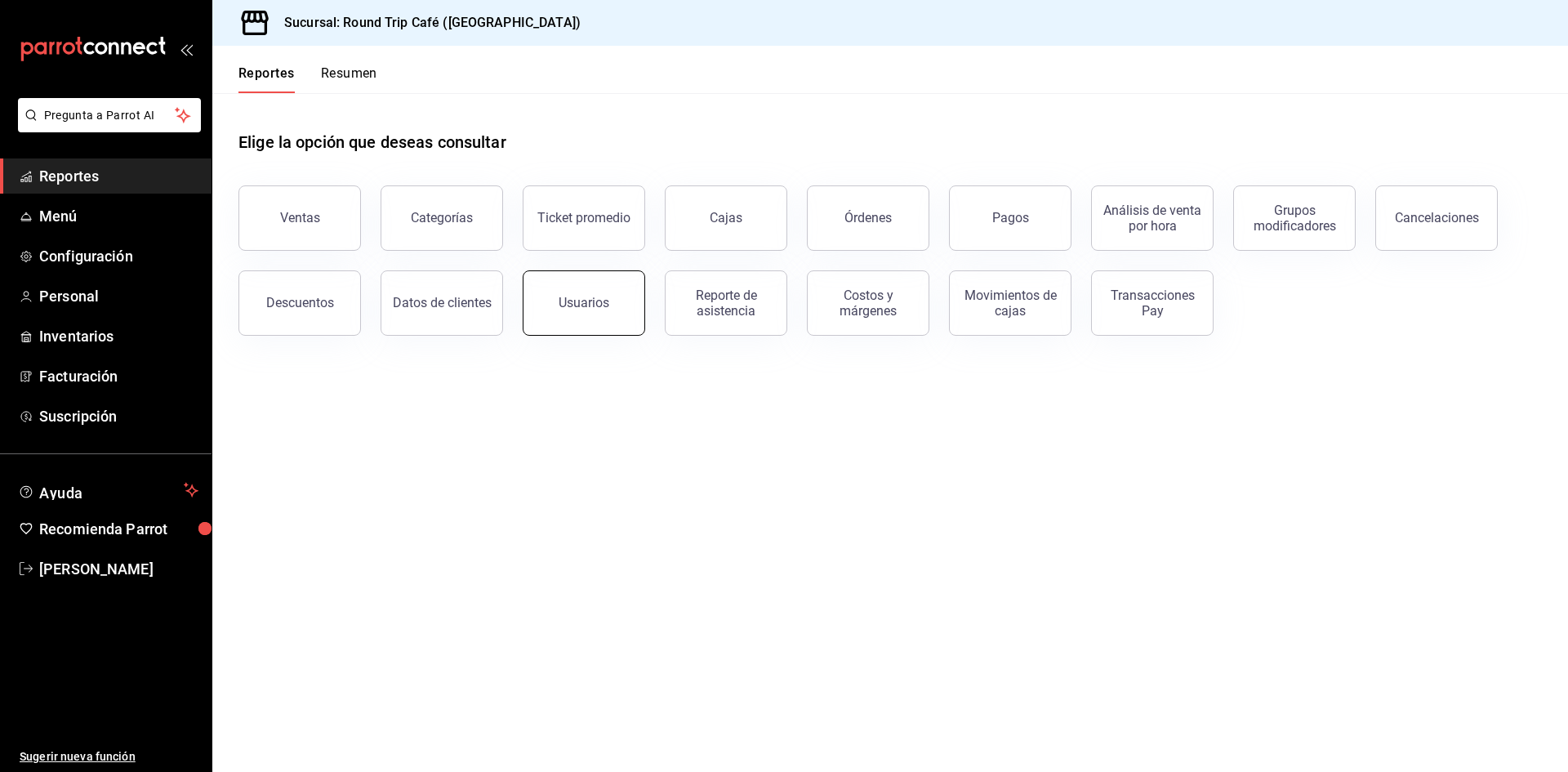
click at [567, 299] on div "Usuarios" at bounding box center [584, 303] width 51 height 16
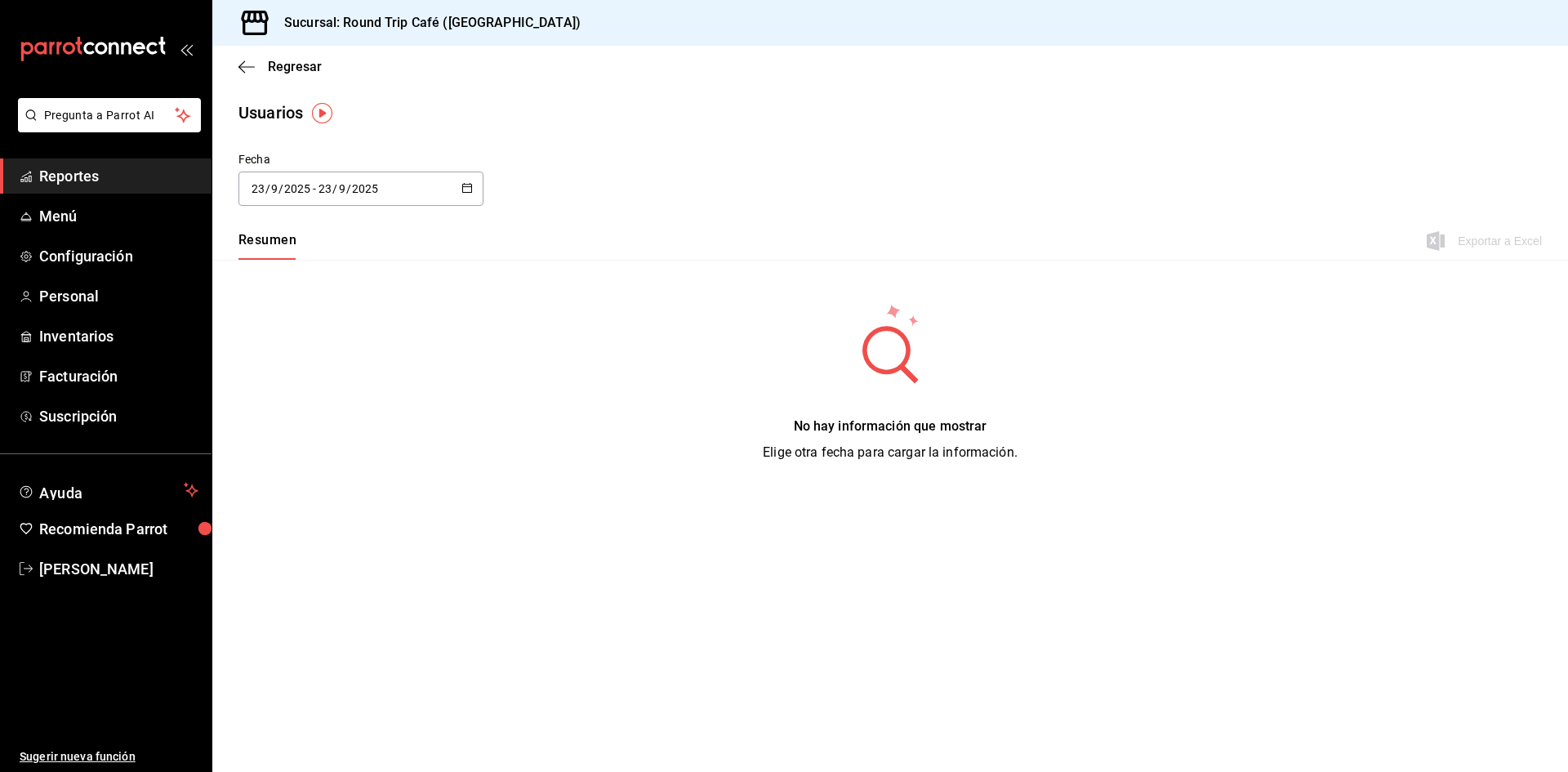
click at [78, 181] on span "Reportes" at bounding box center [119, 175] width 159 height 22
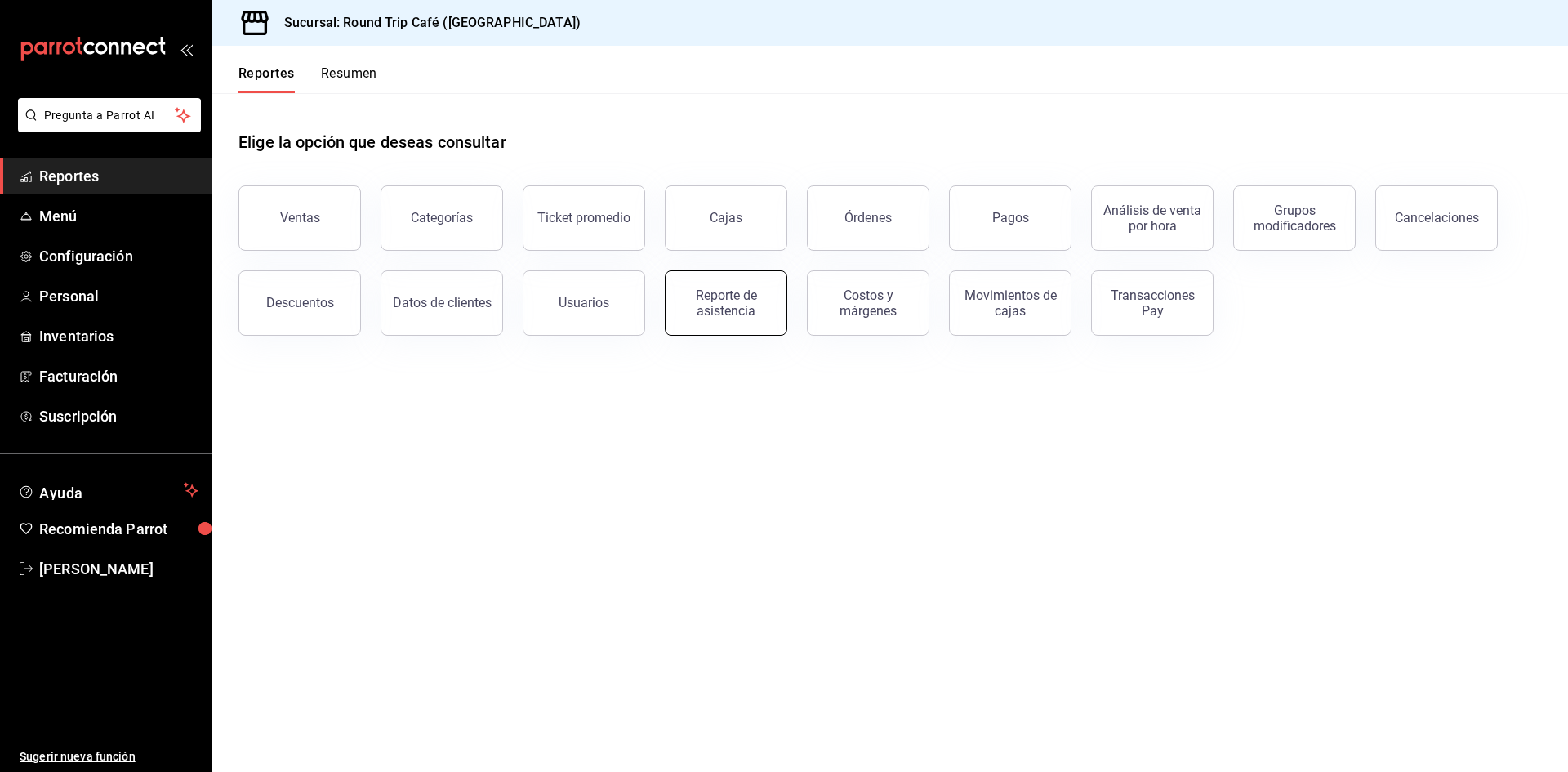
click at [705, 307] on div "Reporte de asistencia" at bounding box center [726, 303] width 102 height 31
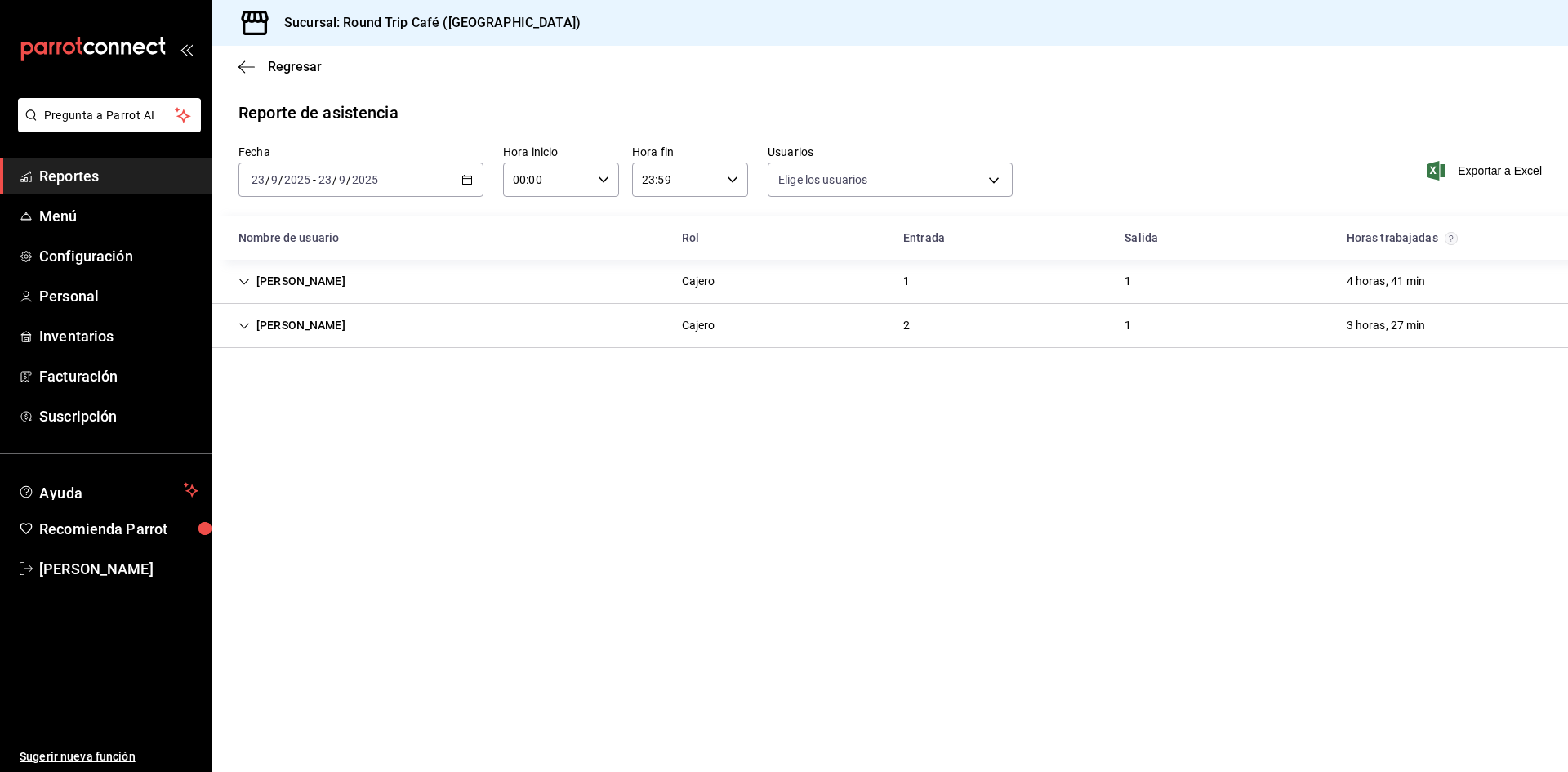
type input "89635222-71f1-466d-8f3d-13789cdf2138,d4c21c26-193c-45c1-b869-19787468e4c6,164ef…"
click at [57, 178] on span "Reportes" at bounding box center [119, 175] width 159 height 22
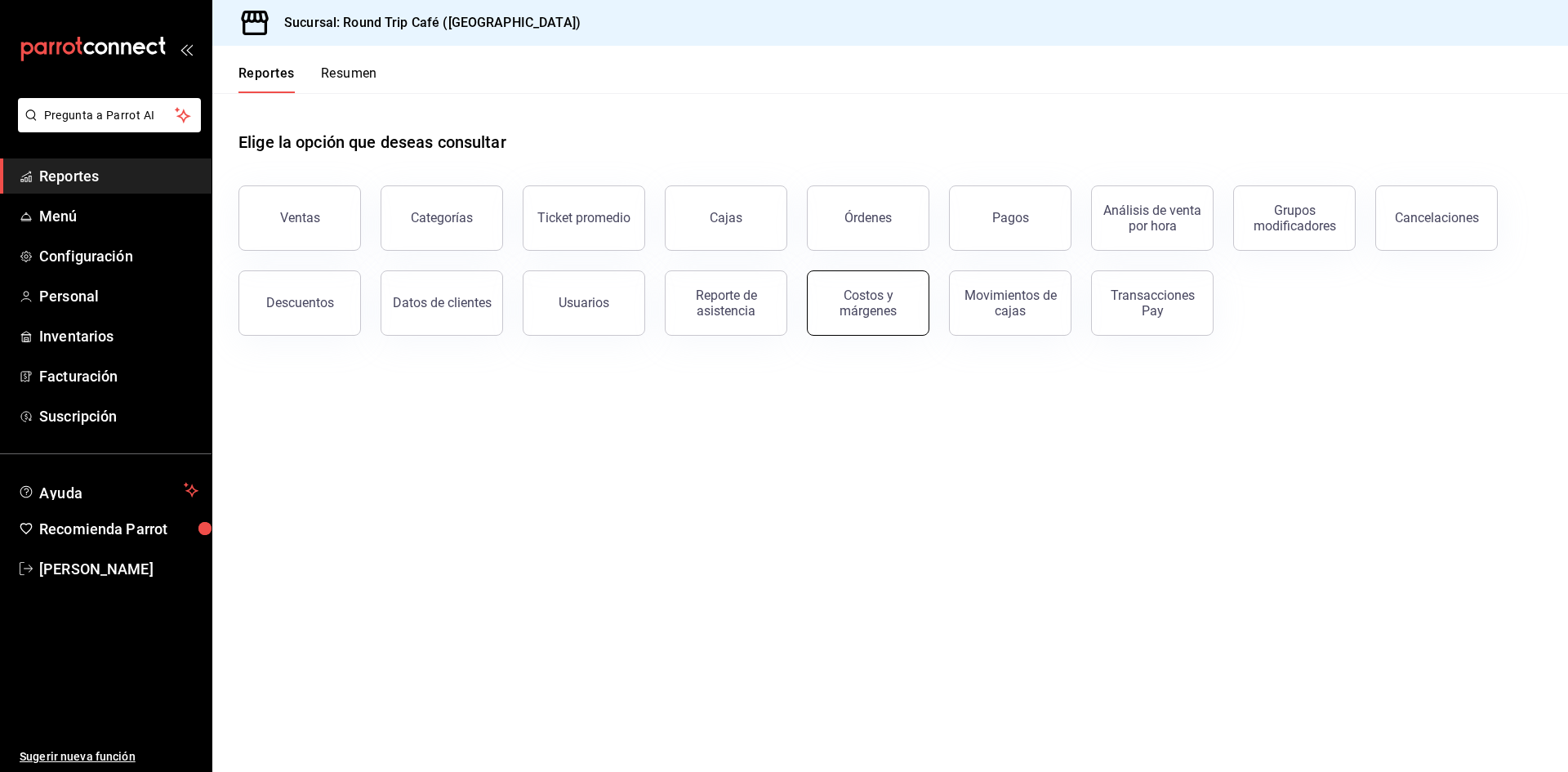
click at [833, 295] on div "Costos y márgenes" at bounding box center [868, 303] width 102 height 31
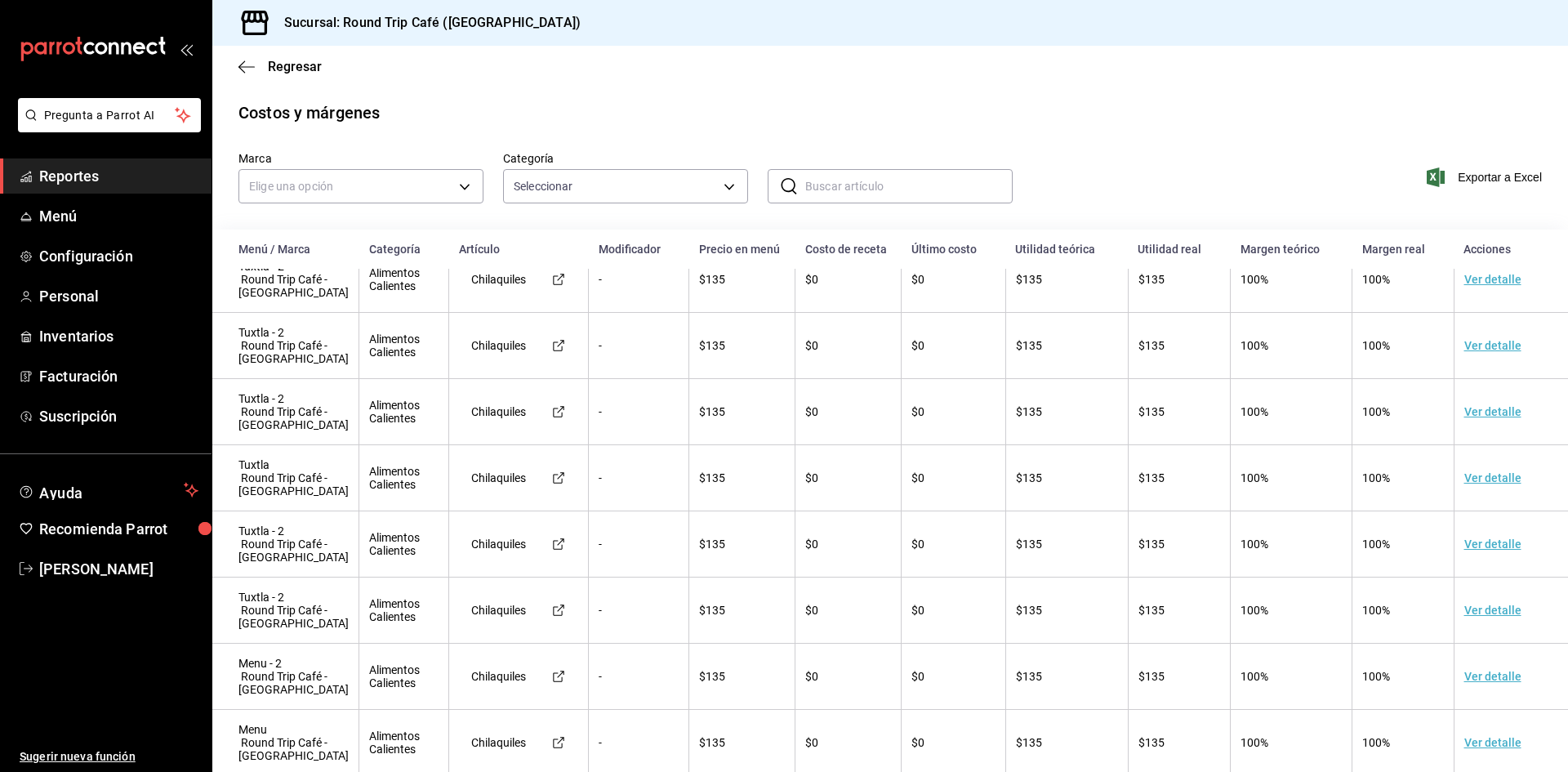
scroll to position [6221, 0]
click at [62, 175] on span "Reportes" at bounding box center [119, 175] width 159 height 22
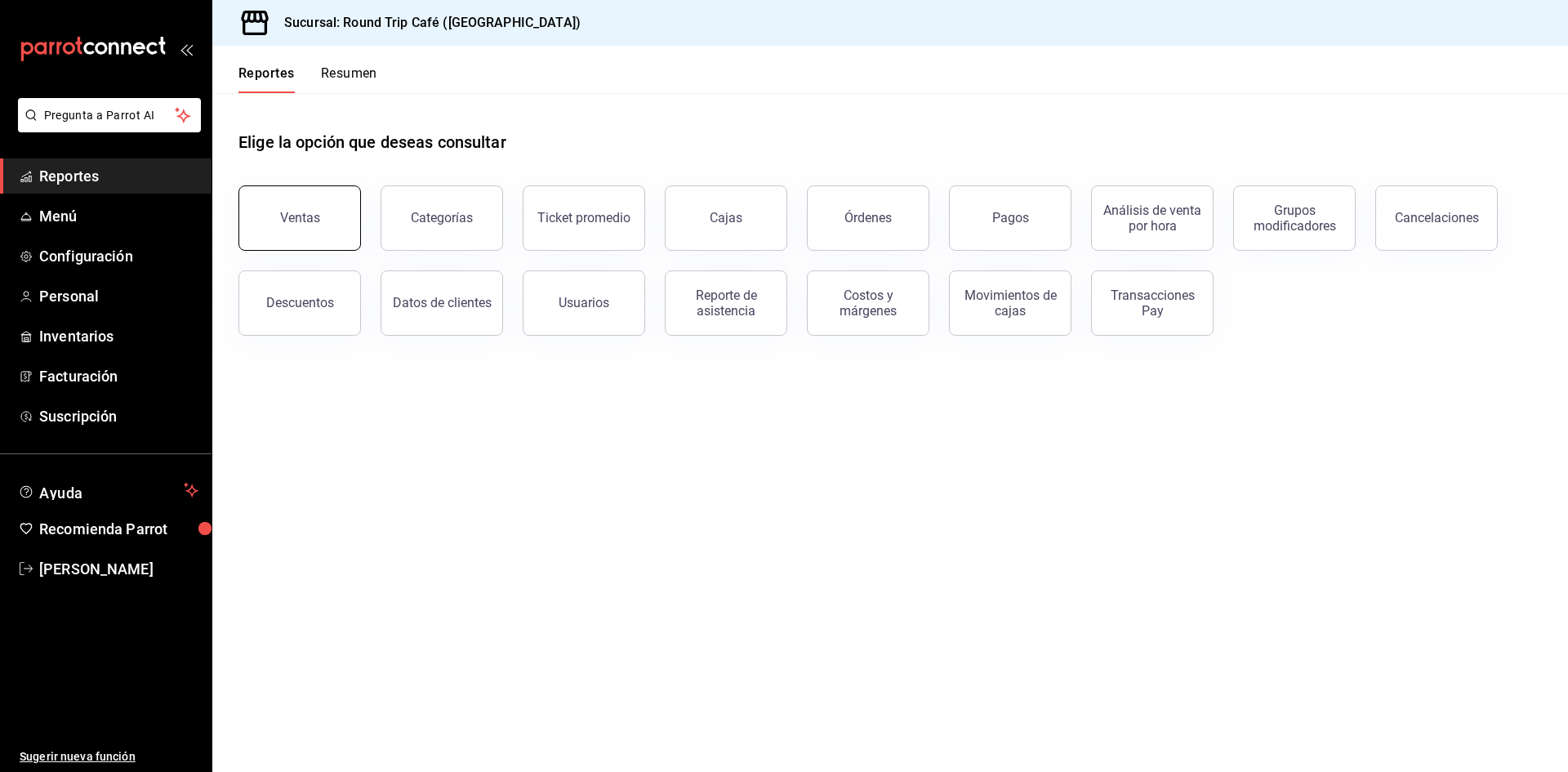
click at [315, 218] on div "Ventas" at bounding box center [300, 217] width 40 height 16
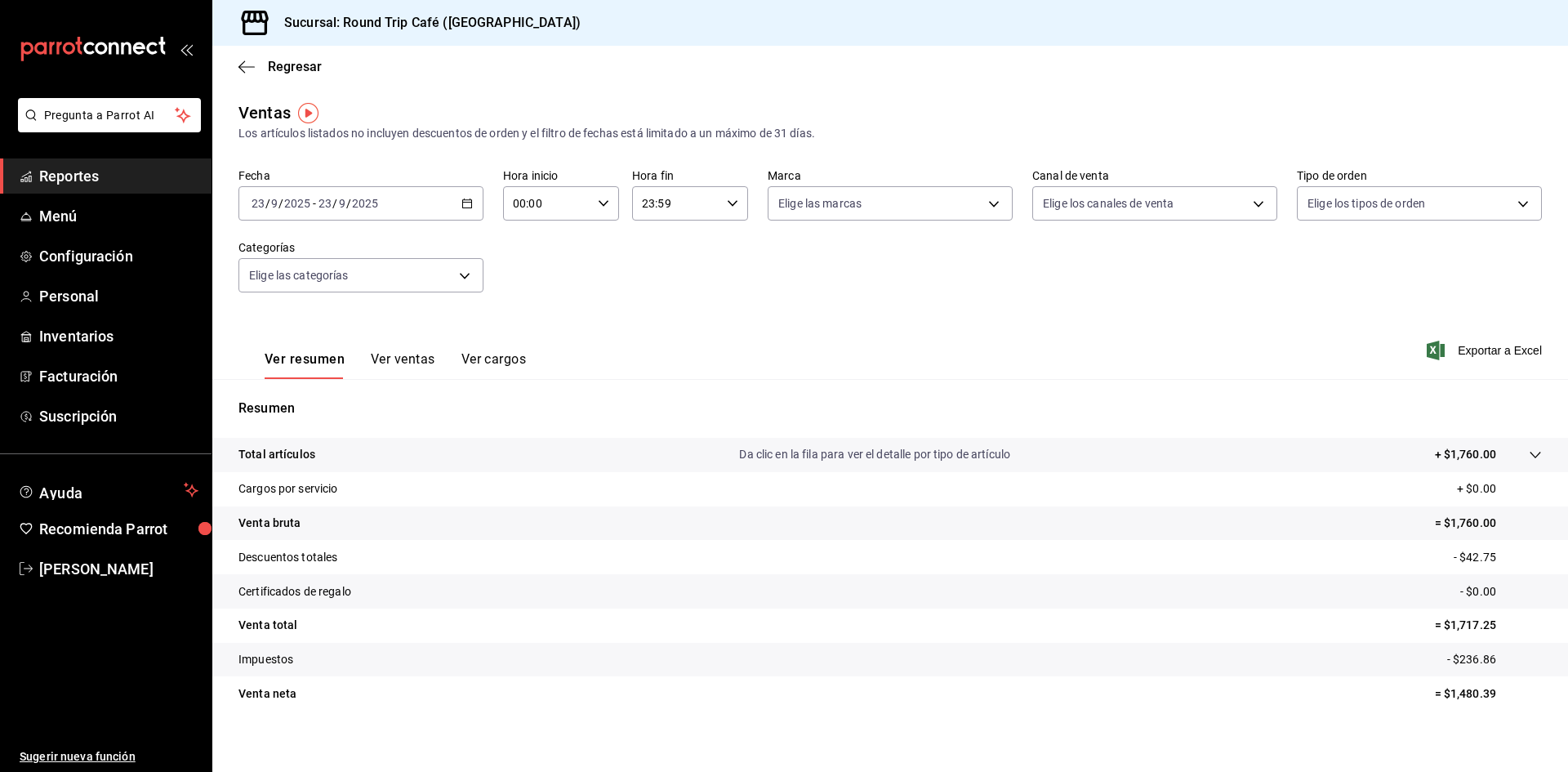
click at [388, 354] on button "Ver ventas" at bounding box center [403, 365] width 65 height 28
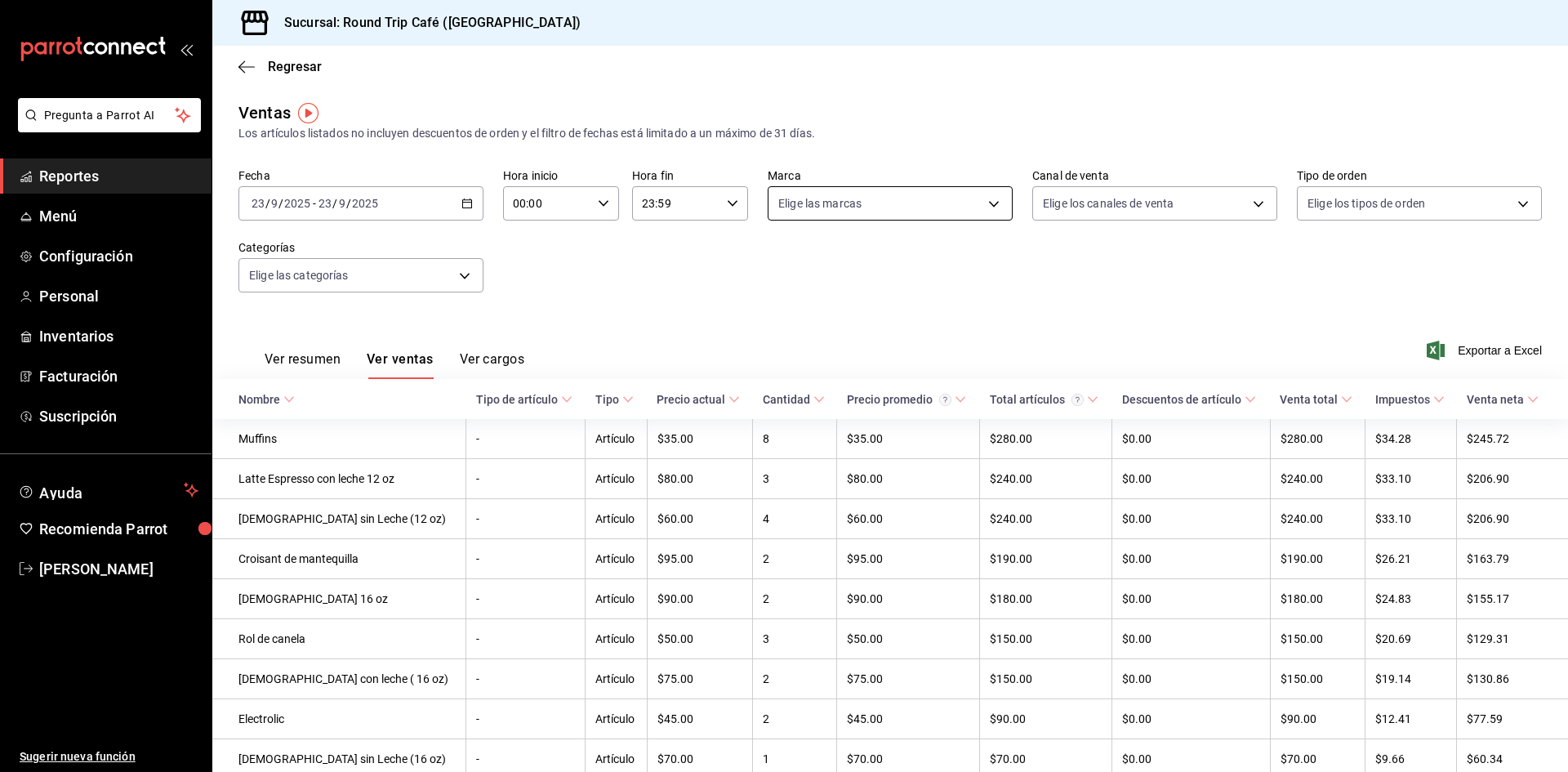
click at [909, 208] on body "Pregunta a Parrot AI Reportes Menú Configuración Personal Inventarios Facturaci…" at bounding box center [784, 386] width 1568 height 772
click at [909, 208] on div at bounding box center [784, 386] width 1568 height 772
click at [466, 203] on icon "button" at bounding box center [467, 203] width 11 height 11
click at [317, 356] on span "Mes actual" at bounding box center [315, 363] width 127 height 17
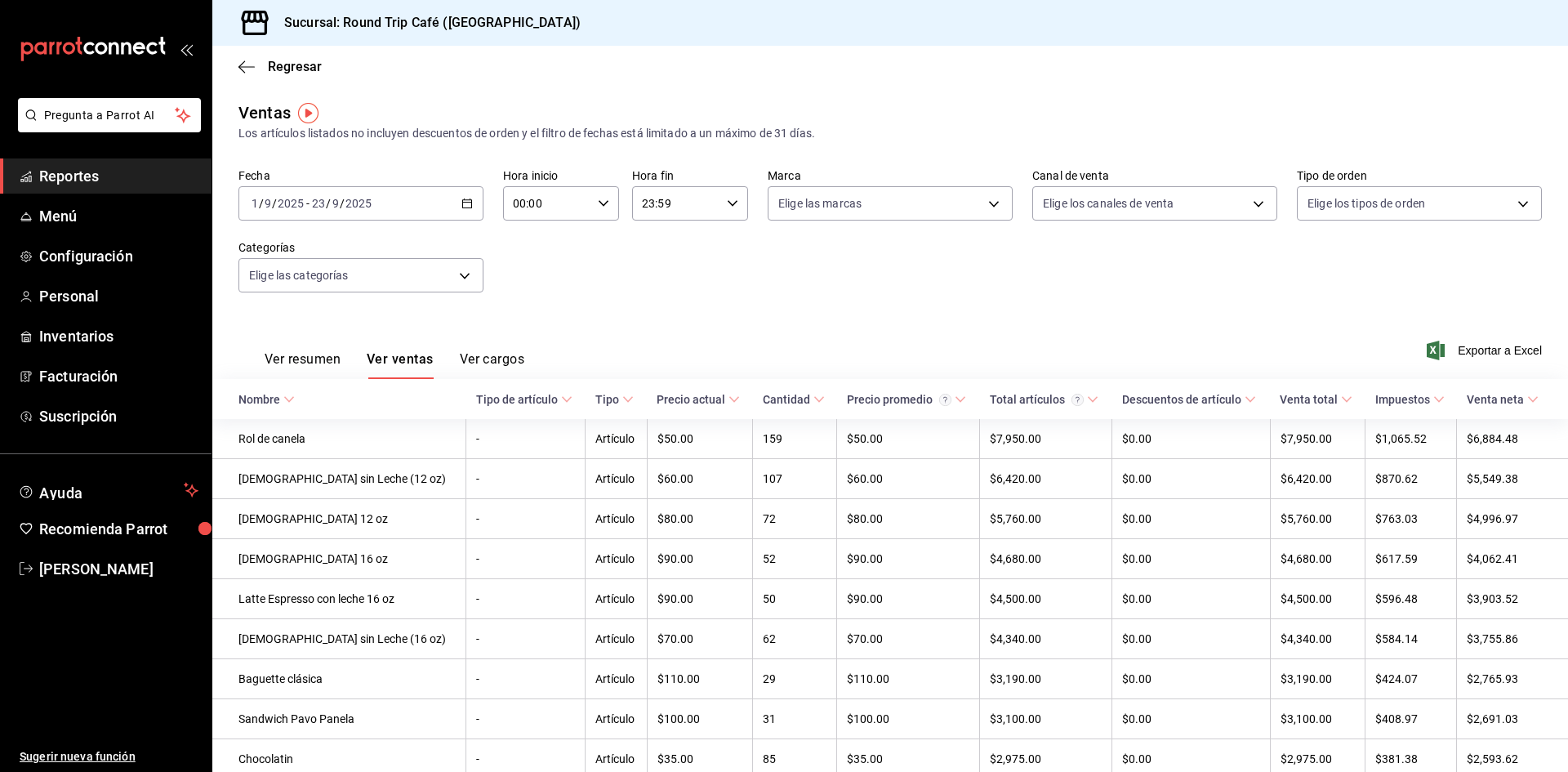
click at [704, 304] on div "Fecha [DATE] [DATE] - [DATE] [DATE] Hora inicio 00:00 Hora inicio Hora fin 23:5…" at bounding box center [891, 240] width 1304 height 144
click at [83, 172] on span "Reportes" at bounding box center [119, 175] width 159 height 22
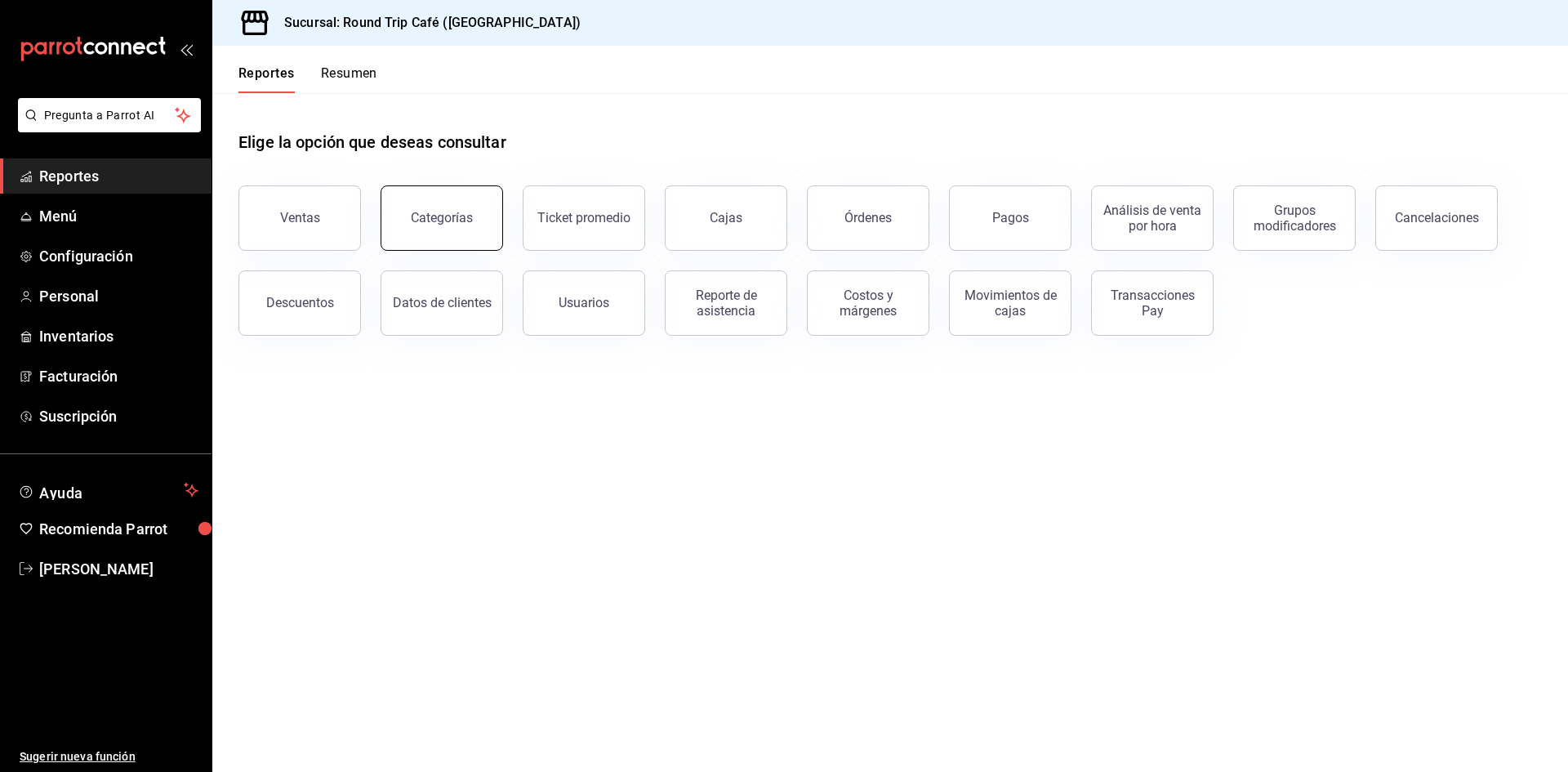
click at [460, 212] on div "Categorías" at bounding box center [442, 217] width 62 height 16
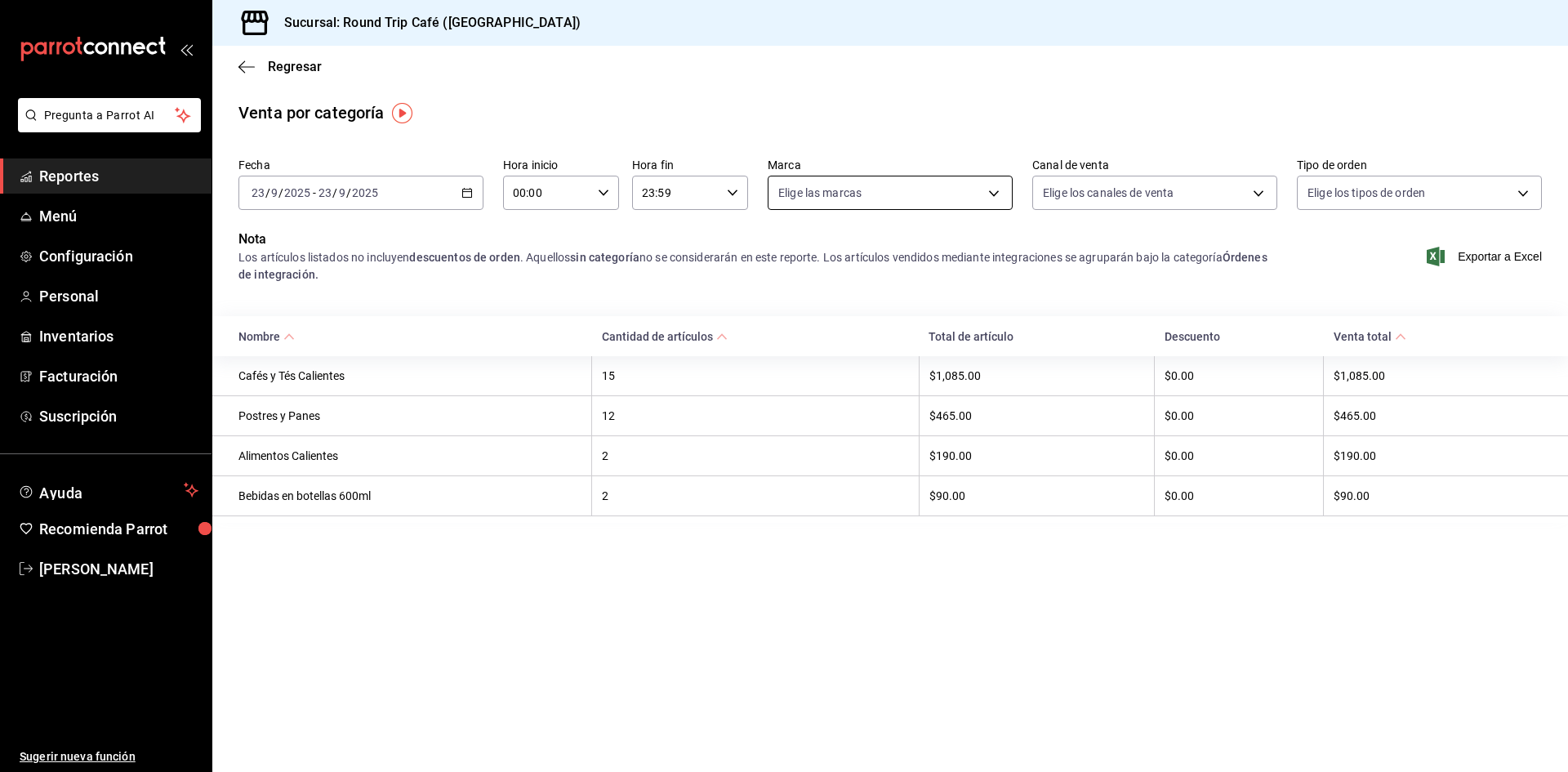
click at [958, 203] on body "Pregunta a Parrot AI Reportes Menú Configuración Personal Inventarios Facturaci…" at bounding box center [784, 386] width 1568 height 772
click at [958, 203] on div at bounding box center [784, 386] width 1568 height 772
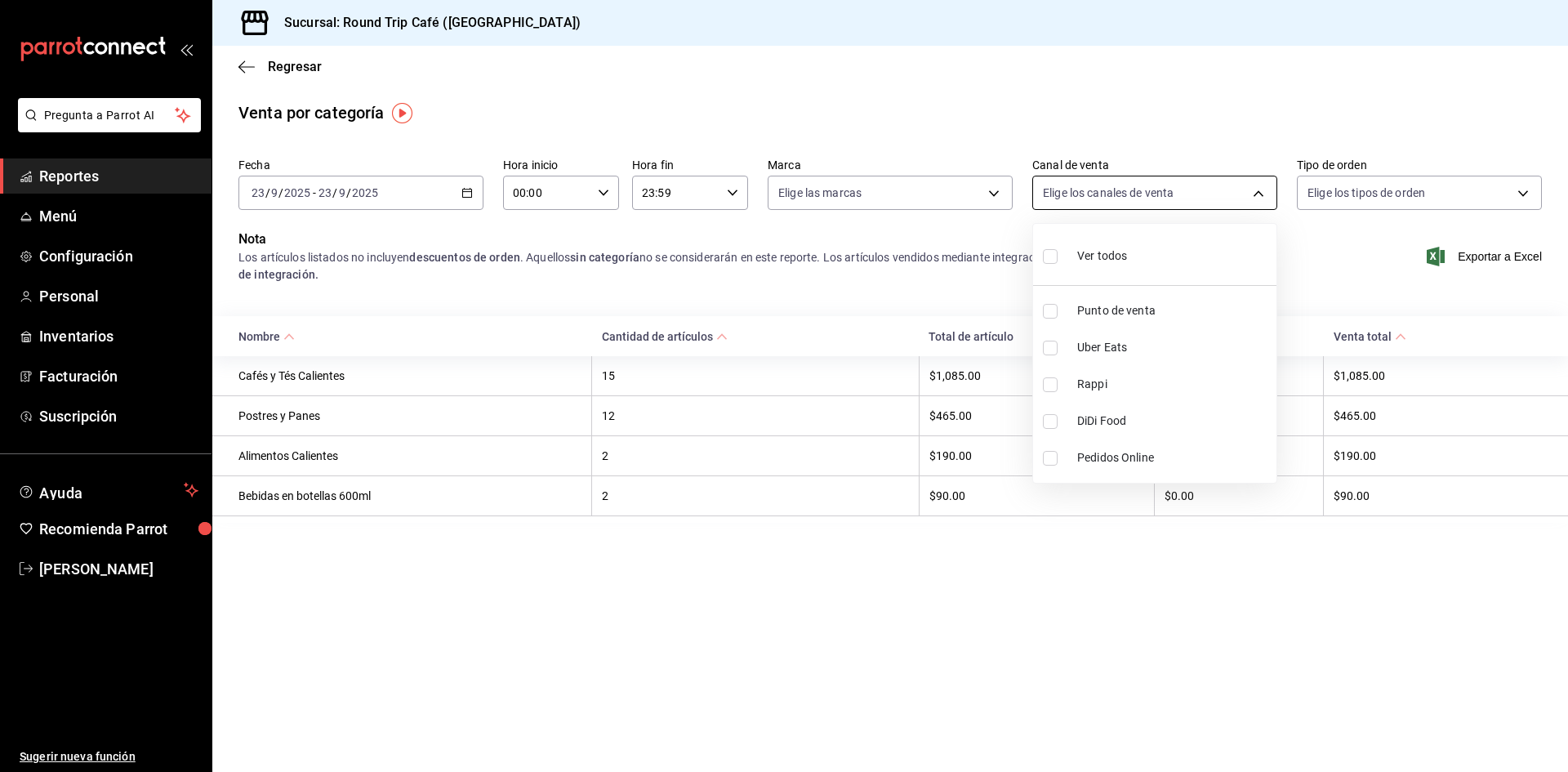
click at [1115, 193] on body "Pregunta a Parrot AI Reportes Menú Configuración Personal Inventarios Facturaci…" at bounding box center [784, 386] width 1568 height 772
click at [1115, 193] on div at bounding box center [784, 386] width 1568 height 772
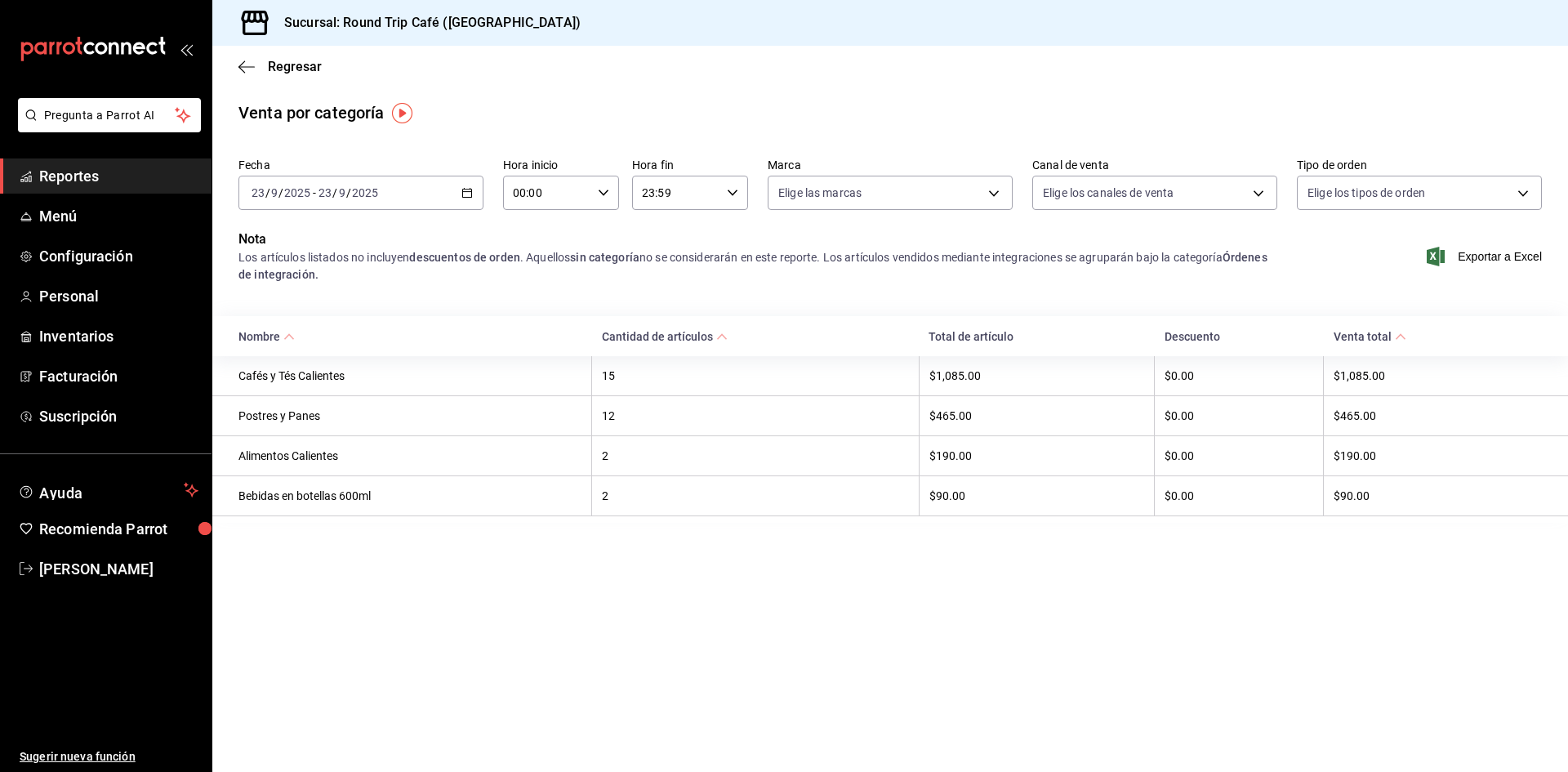
click at [64, 176] on span "Reportes" at bounding box center [119, 175] width 159 height 22
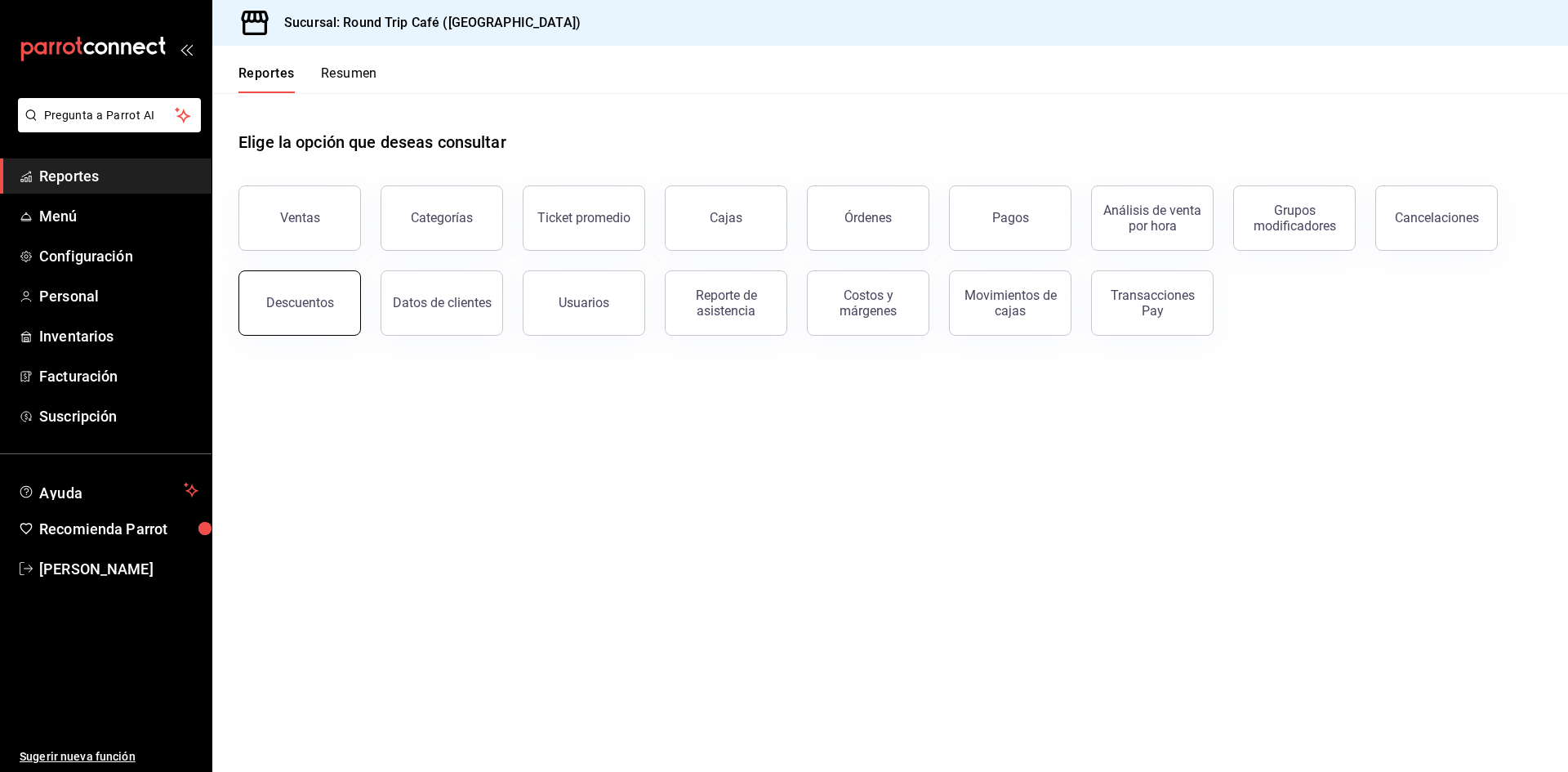
click at [332, 305] on button "Descuentos" at bounding box center [300, 302] width 122 height 65
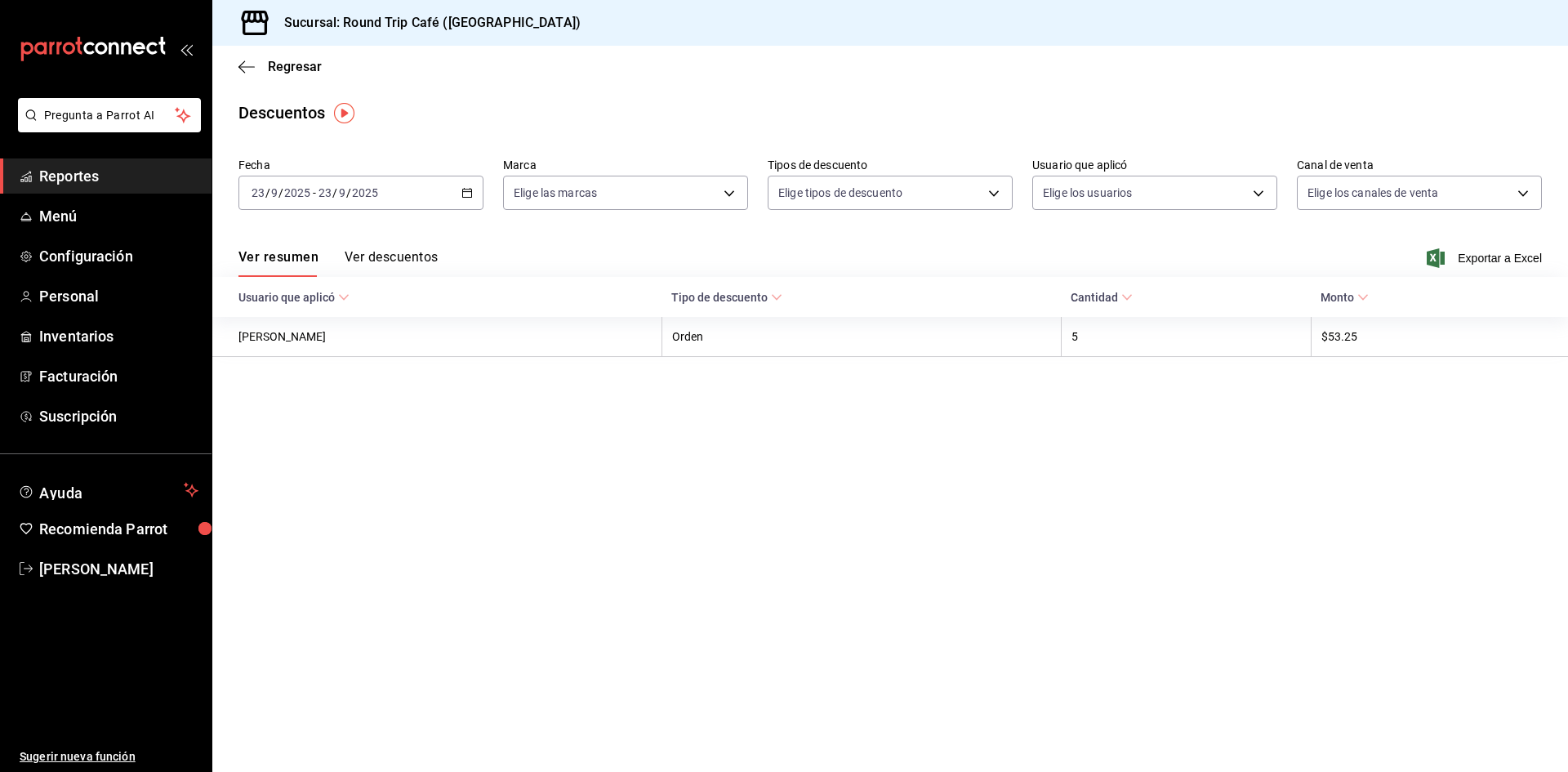
click at [63, 181] on span "Reportes" at bounding box center [119, 175] width 159 height 22
